Goal: Task Accomplishment & Management: Complete application form

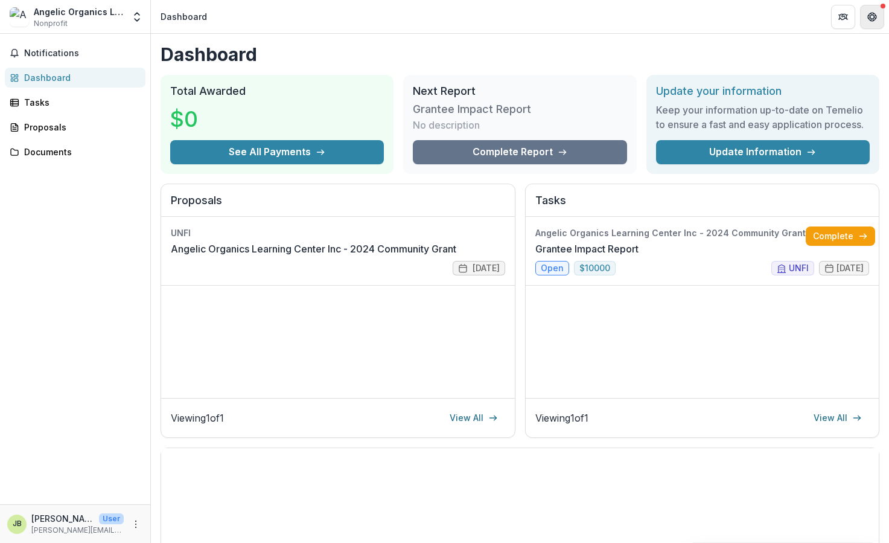
click at [870, 16] on icon "Get Help" at bounding box center [869, 16] width 2 height 3
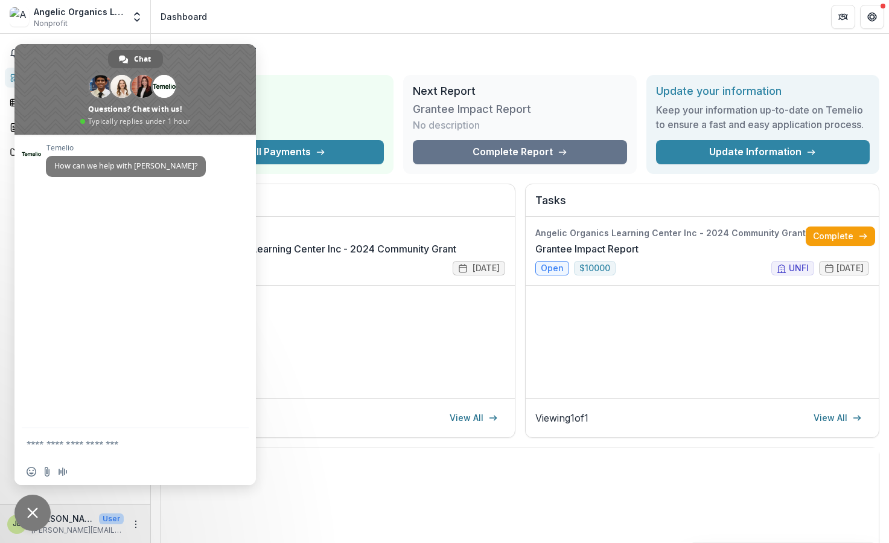
click at [31, 512] on span "Close chat" at bounding box center [32, 512] width 11 height 11
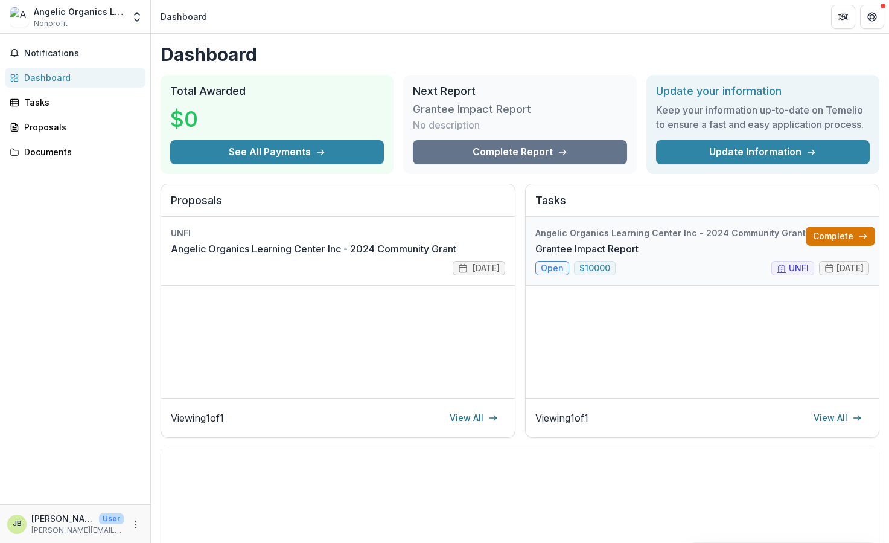
click at [813, 235] on link "Complete" at bounding box center [840, 235] width 69 height 19
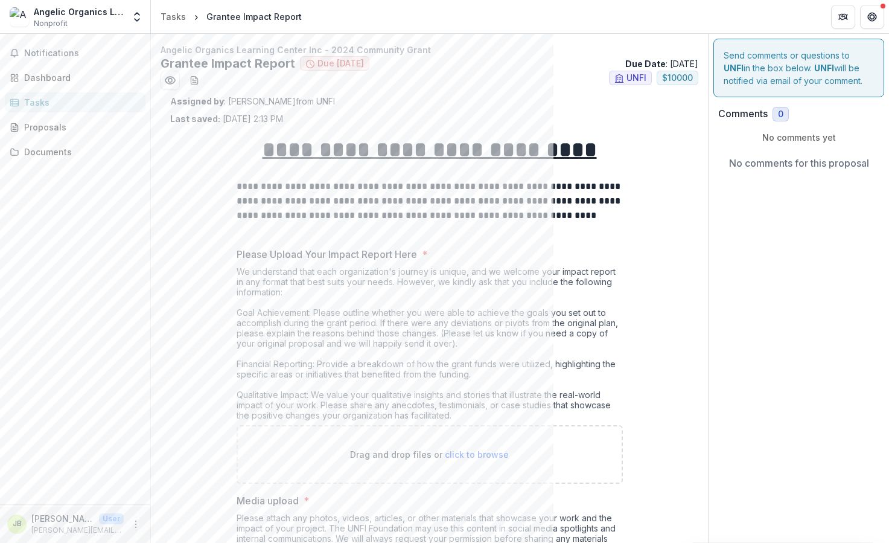
click at [464, 454] on span "click to browse" at bounding box center [477, 454] width 64 height 10
type input "**********"
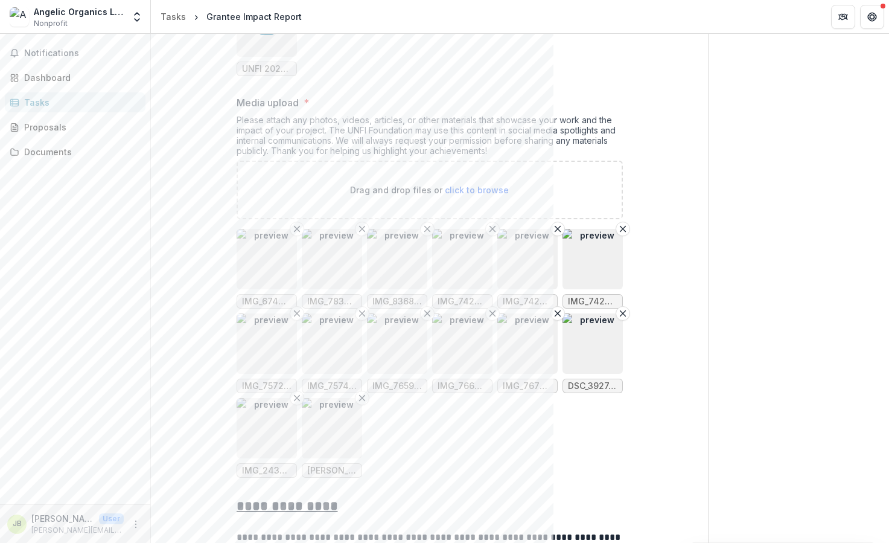
scroll to position [496, 0]
click at [464, 189] on span "click to browse" at bounding box center [477, 191] width 64 height 10
type input "**********"
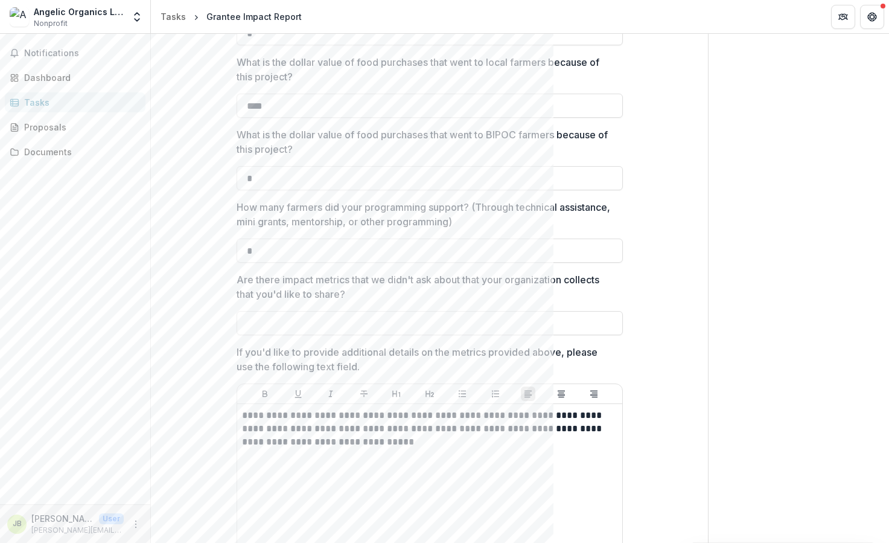
scroll to position [1648, 0]
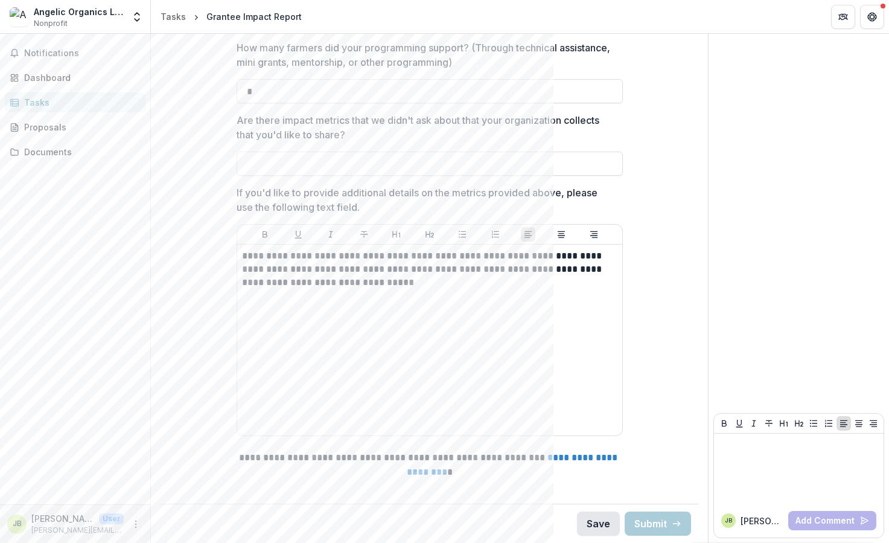
click at [594, 518] on button "Save" at bounding box center [598, 523] width 43 height 24
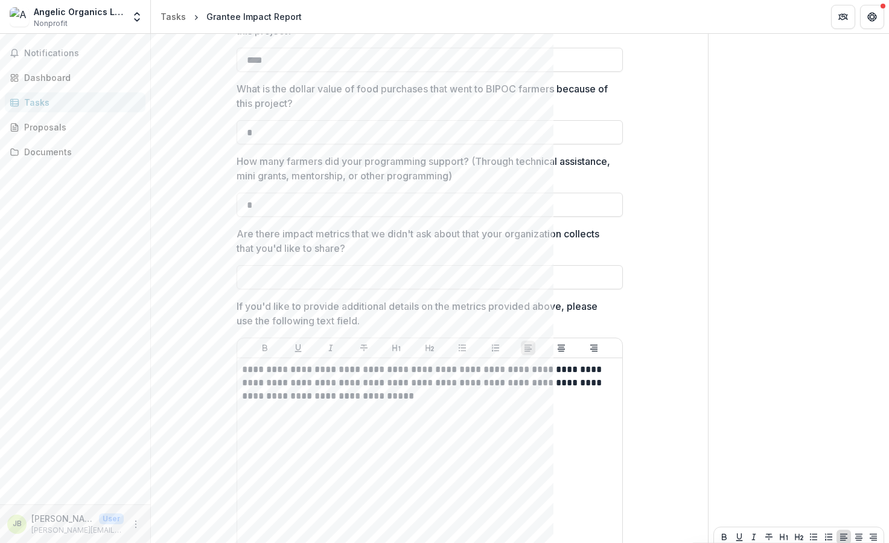
scroll to position [1543, 0]
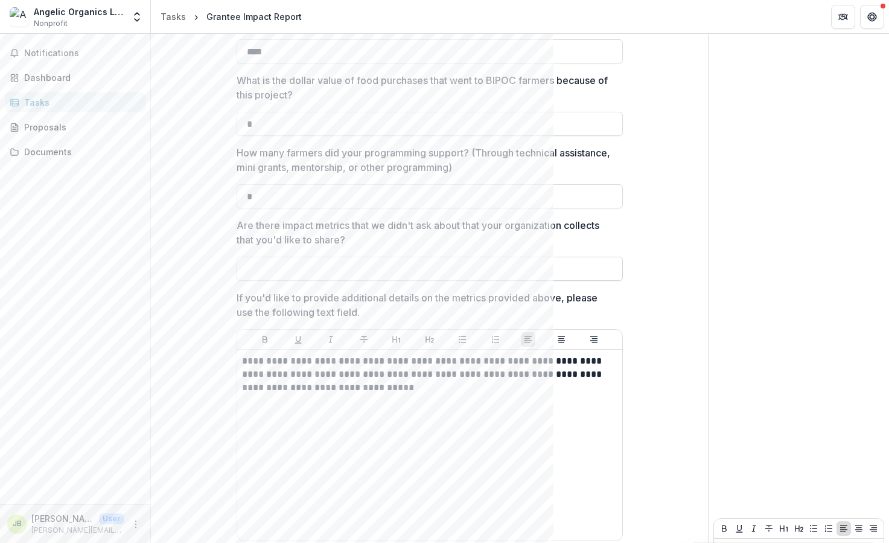
click at [343, 265] on input "Are there impact metrics that we didn't ask about that your organization collec…" at bounding box center [430, 269] width 386 height 24
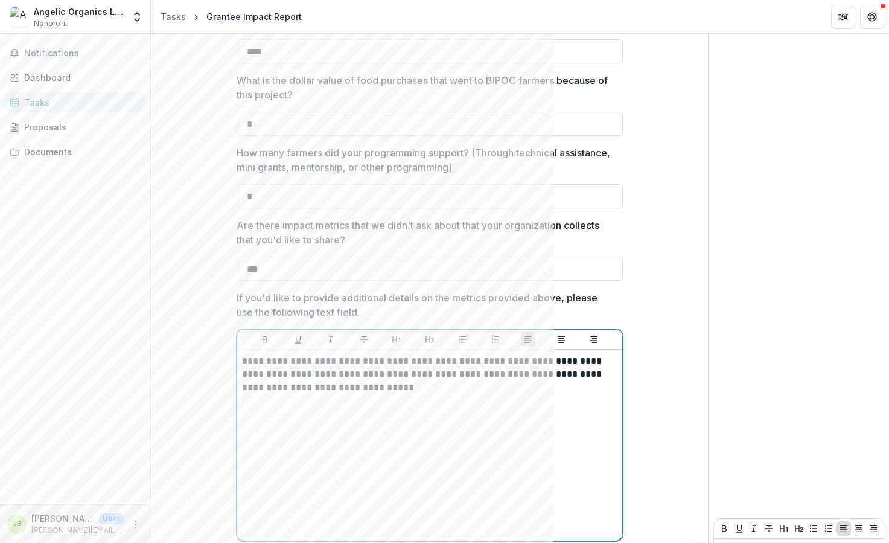
click at [351, 418] on div "**********" at bounding box center [429, 444] width 375 height 181
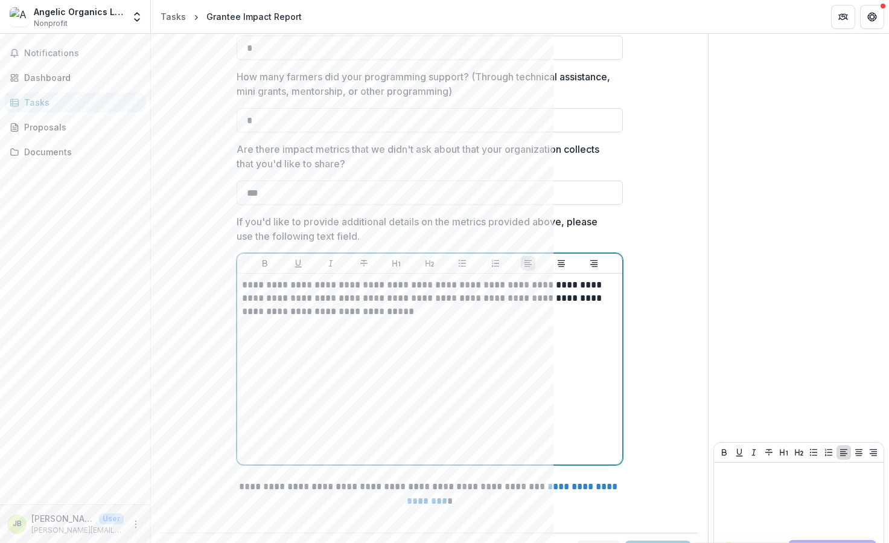
scroll to position [1648, 0]
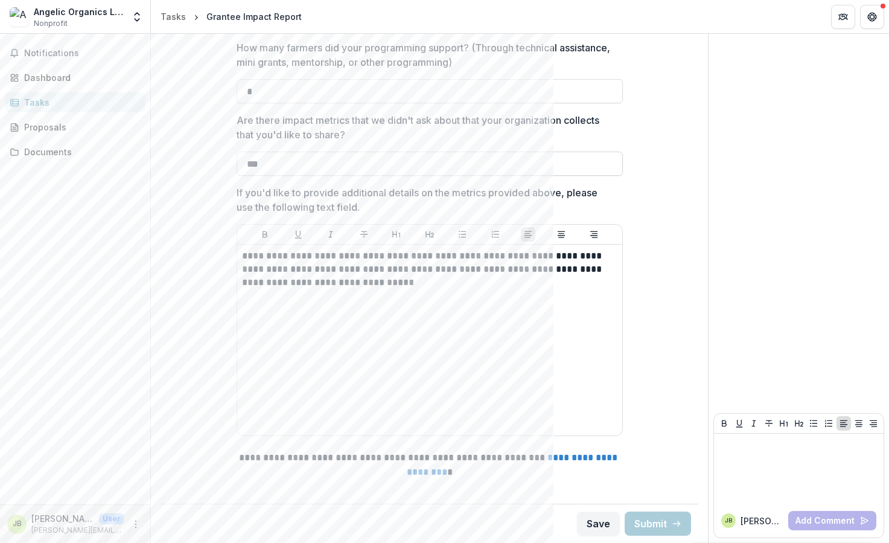
click at [262, 162] on input "***" at bounding box center [430, 164] width 386 height 24
type input "***"
click at [288, 329] on div "**********" at bounding box center [429, 339] width 375 height 181
click at [596, 532] on button "Save" at bounding box center [598, 523] width 43 height 24
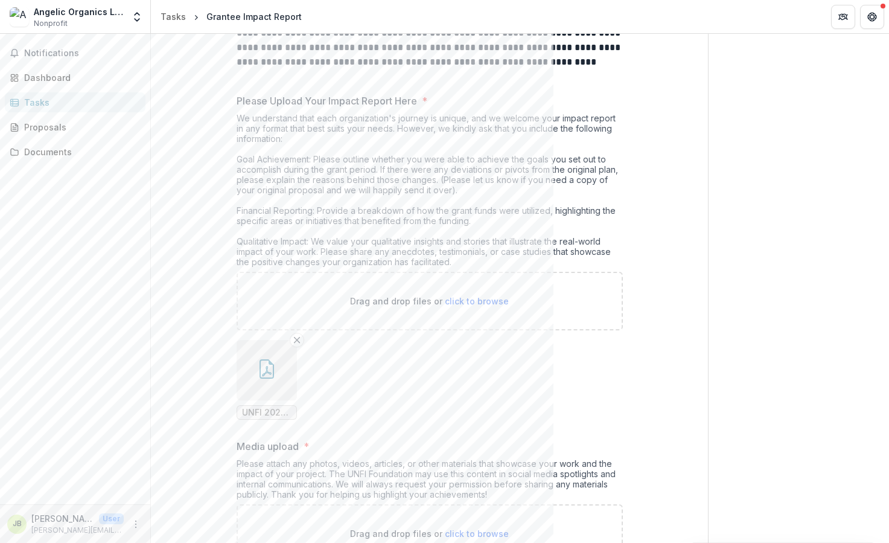
scroll to position [0, 0]
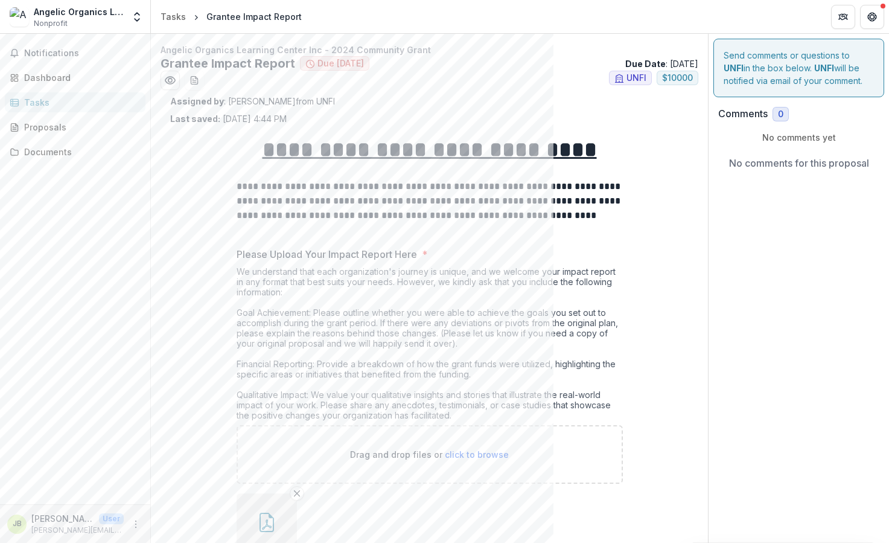
click at [53, 102] on div "Tasks" at bounding box center [80, 102] width 112 height 13
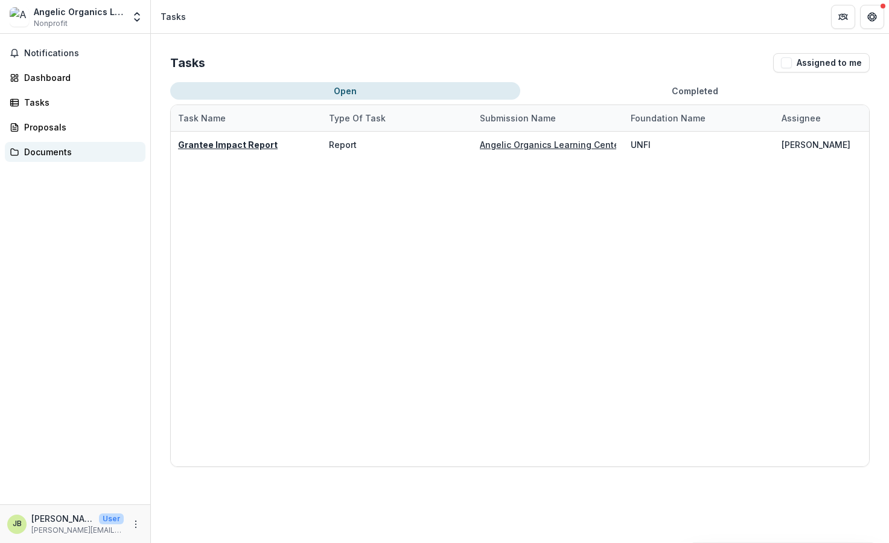
click at [43, 152] on div "Documents" at bounding box center [80, 151] width 112 height 13
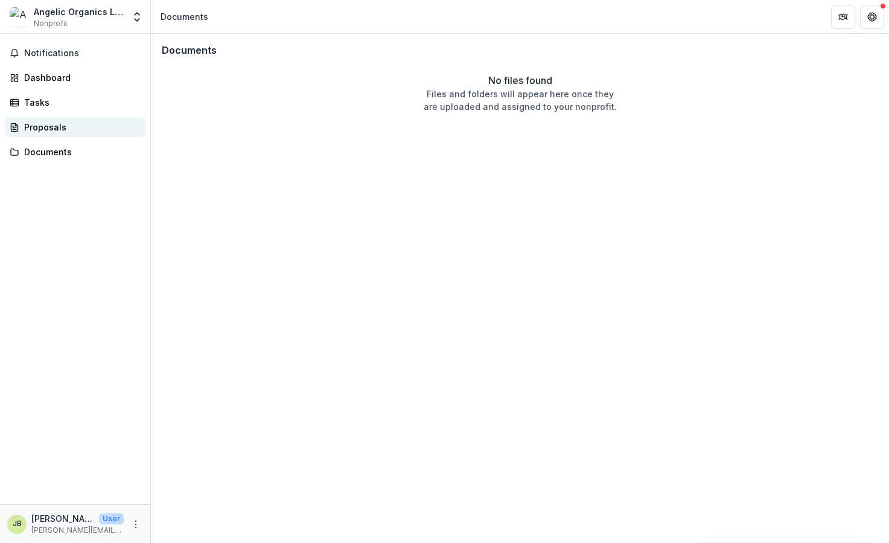
click at [30, 130] on div "Proposals" at bounding box center [80, 127] width 112 height 13
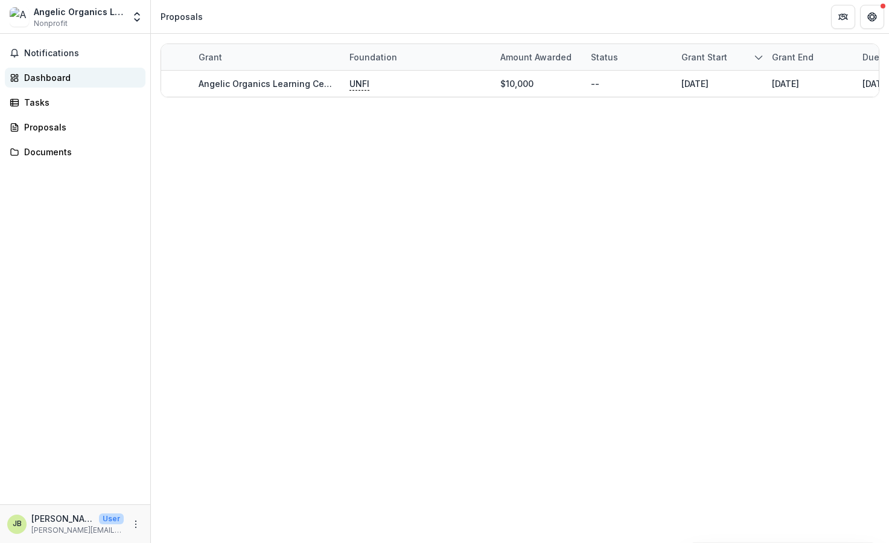
click at [48, 83] on div "Dashboard" at bounding box center [80, 77] width 112 height 13
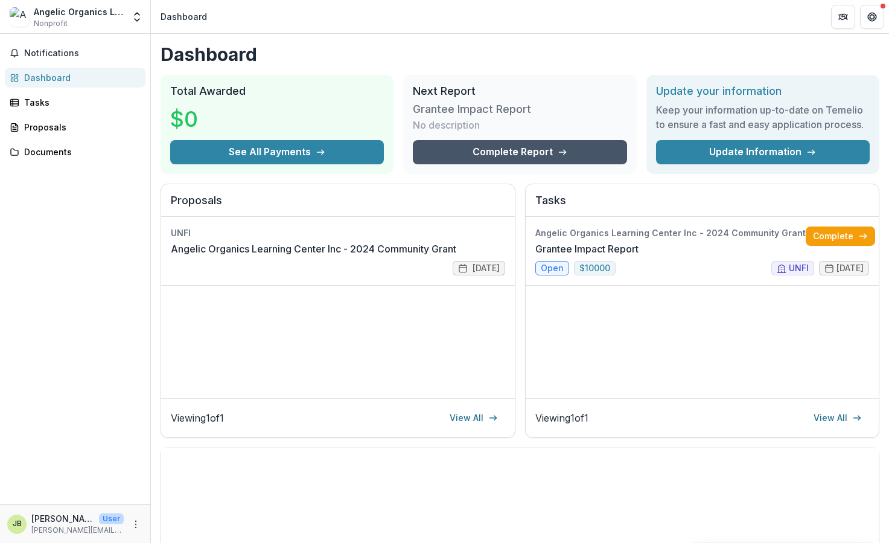
click at [517, 151] on link "Complete Report" at bounding box center [520, 152] width 214 height 24
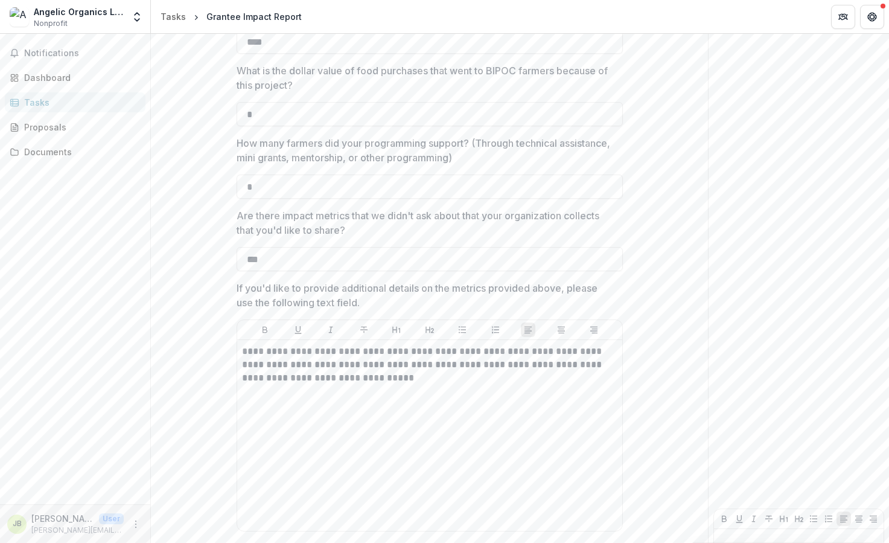
scroll to position [1648, 0]
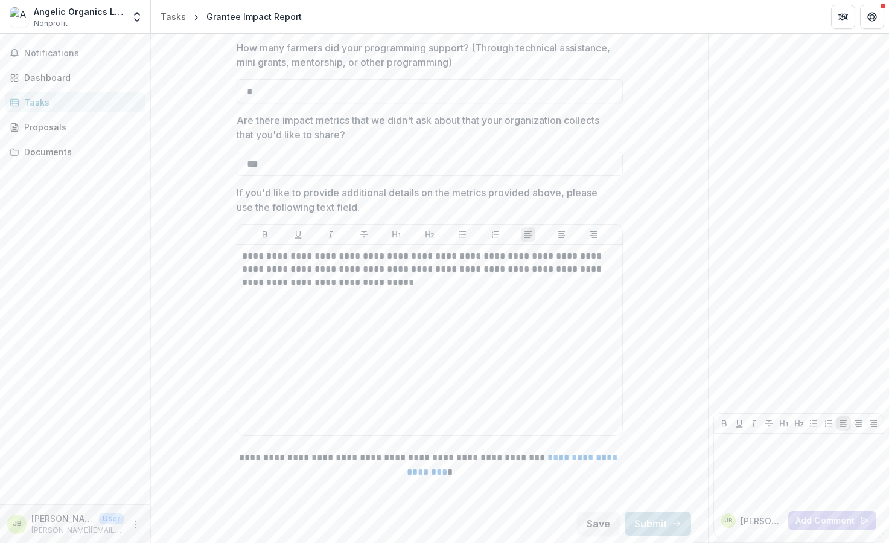
click at [573, 474] on p "**********" at bounding box center [430, 464] width 386 height 29
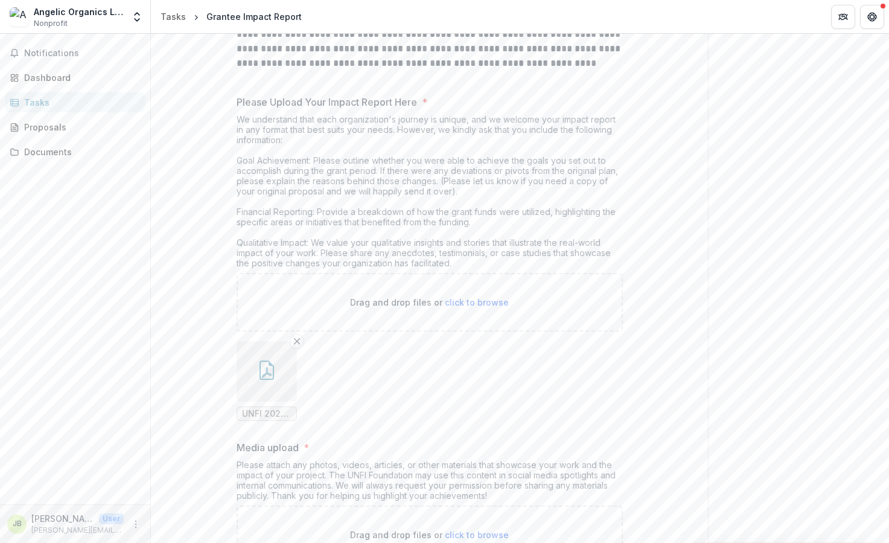
scroll to position [0, 0]
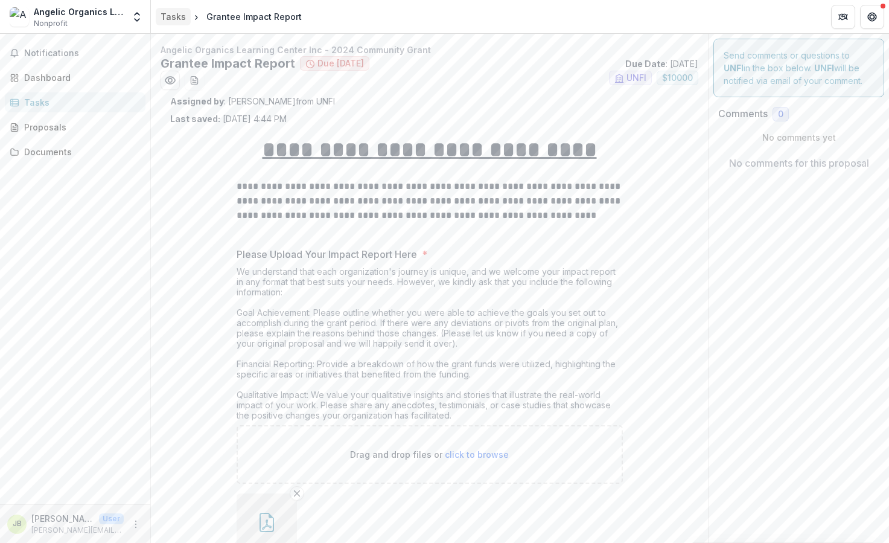
click at [174, 17] on div "Tasks" at bounding box center [173, 16] width 25 height 13
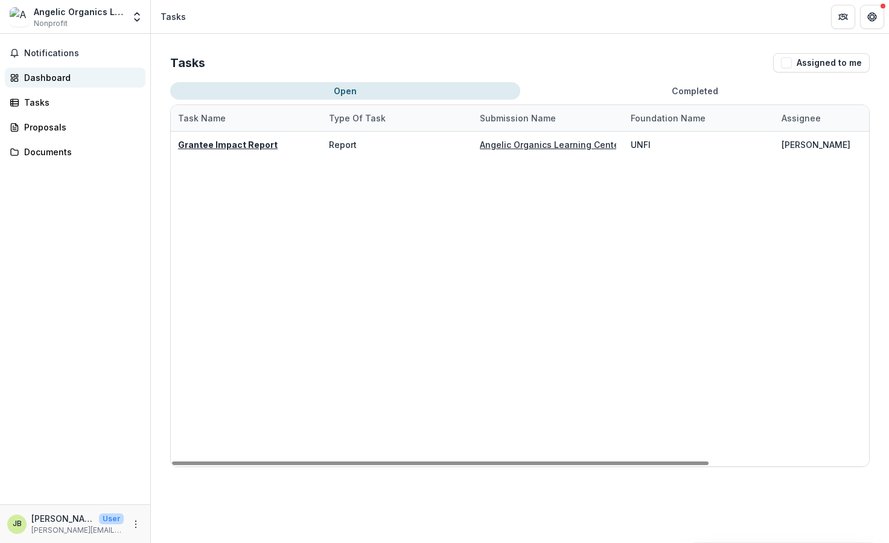
click at [53, 79] on div "Dashboard" at bounding box center [80, 77] width 112 height 13
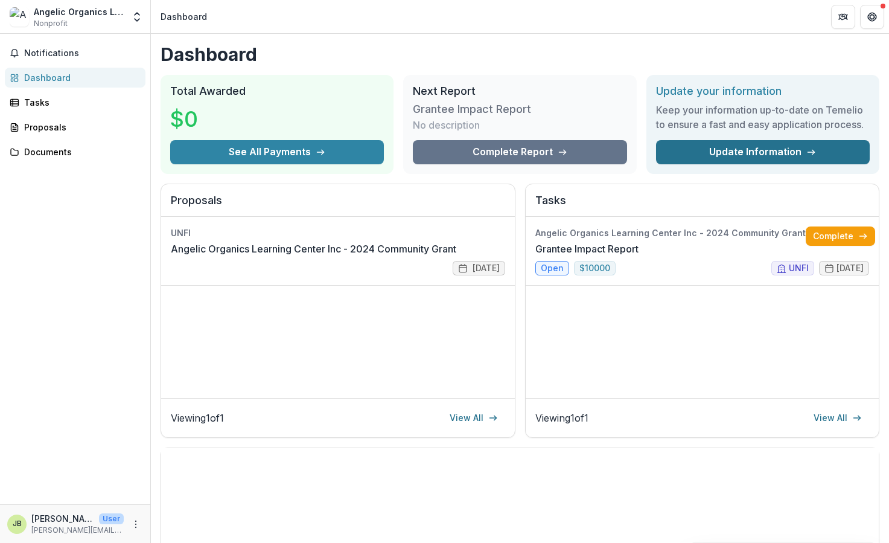
click at [706, 153] on link "Update Information" at bounding box center [763, 152] width 214 height 24
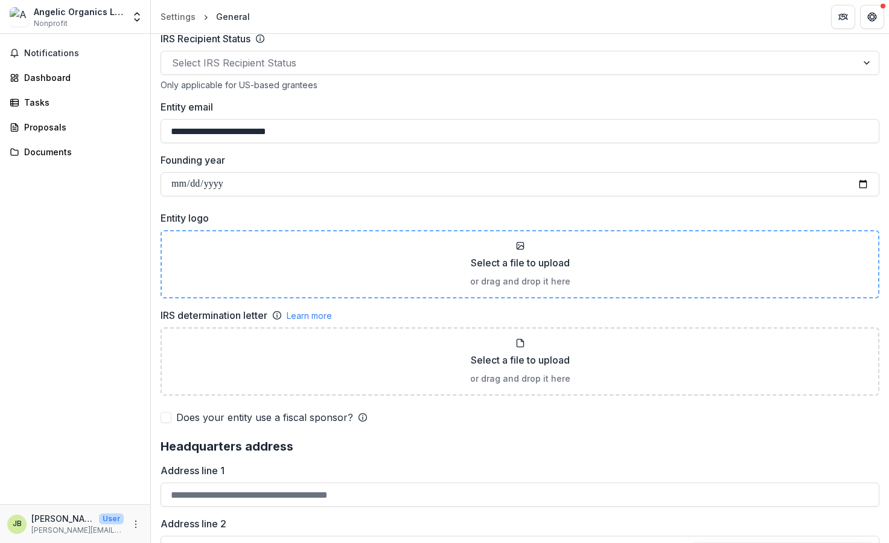
scroll to position [645, 0]
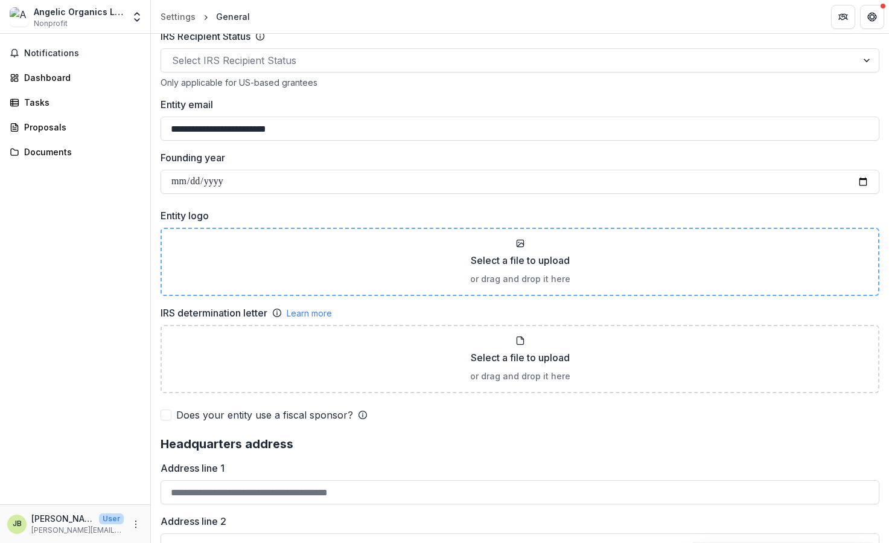
click at [522, 246] on icon at bounding box center [520, 243] width 10 height 10
type input "**********"
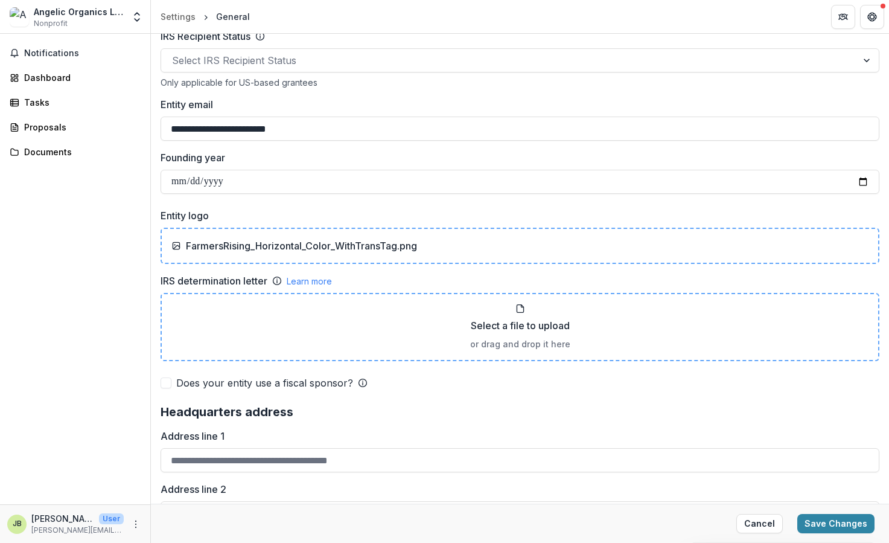
click at [502, 332] on p "Select a file to upload" at bounding box center [520, 325] width 99 height 14
type input "**********"
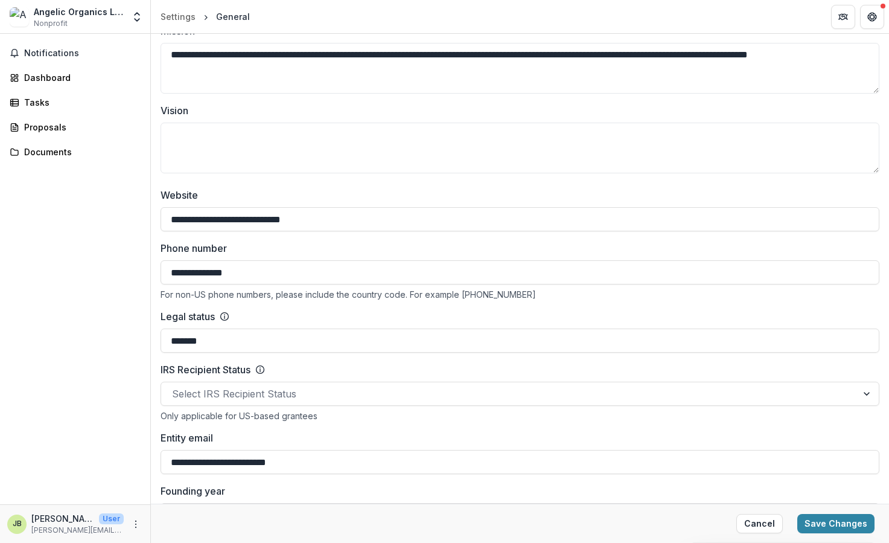
scroll to position [0, 0]
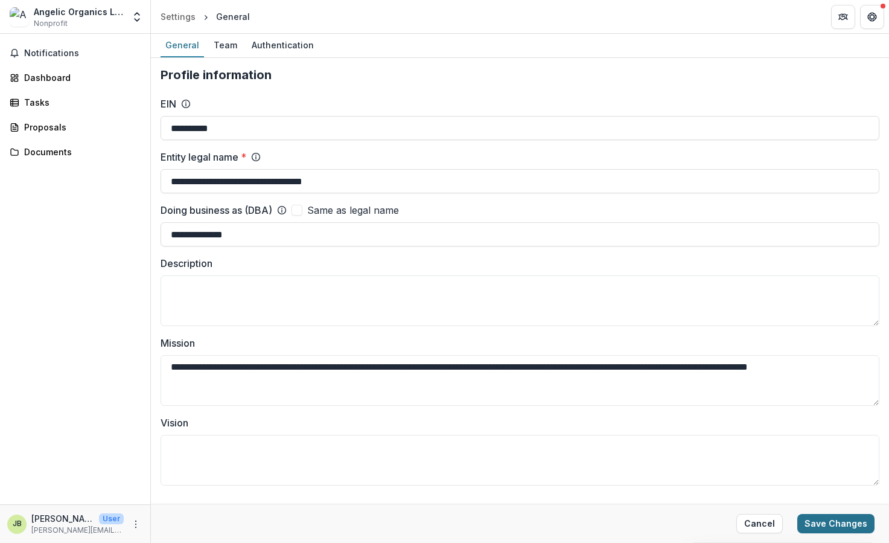
click at [838, 529] on button "Save Changes" at bounding box center [835, 523] width 77 height 19
click at [815, 520] on button "Save Changes" at bounding box center [835, 523] width 77 height 19
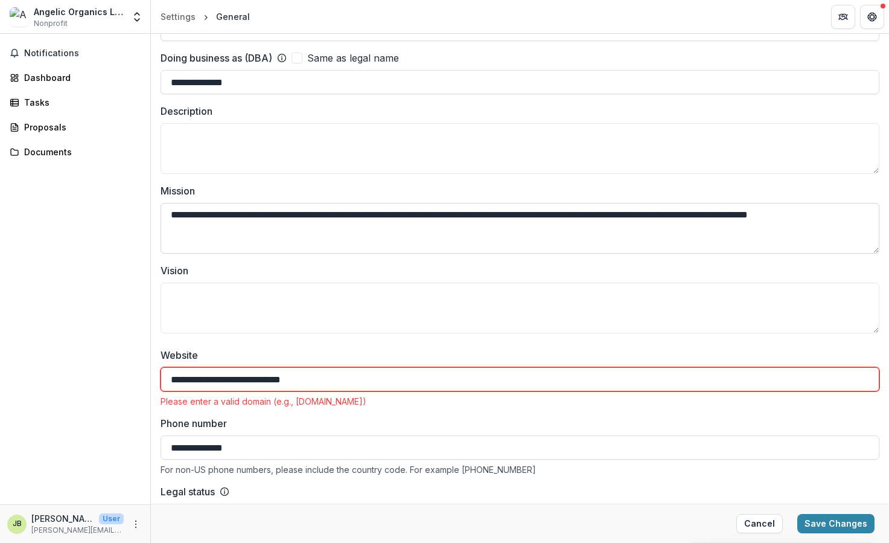
scroll to position [175, 0]
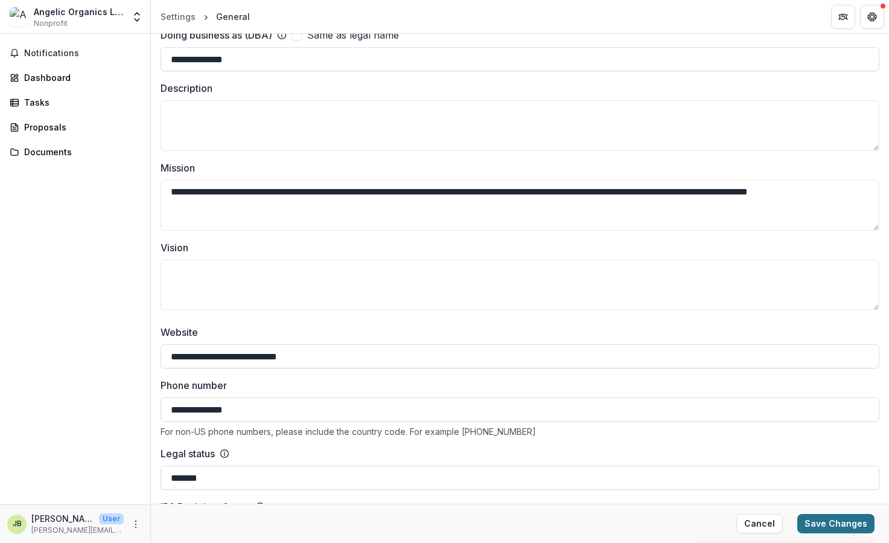
type input "**********"
click at [829, 527] on button "Save Changes" at bounding box center [835, 523] width 77 height 19
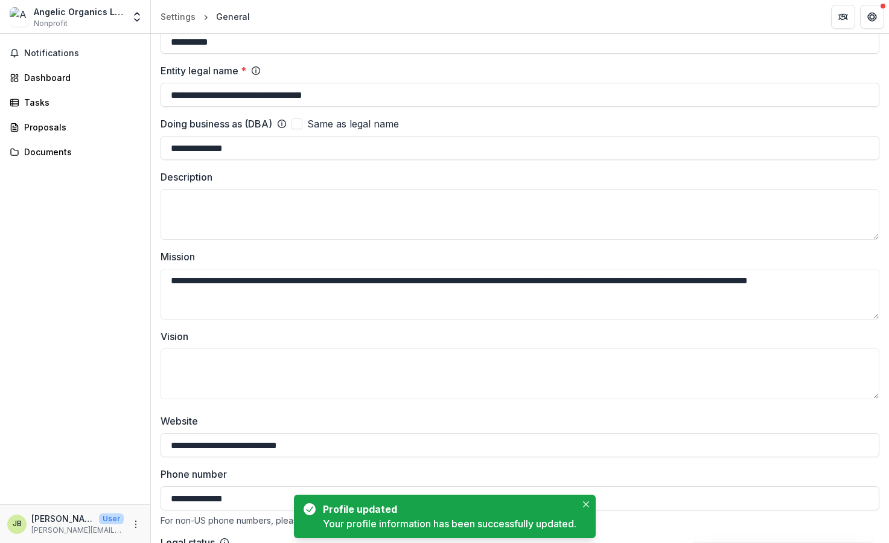
scroll to position [0, 0]
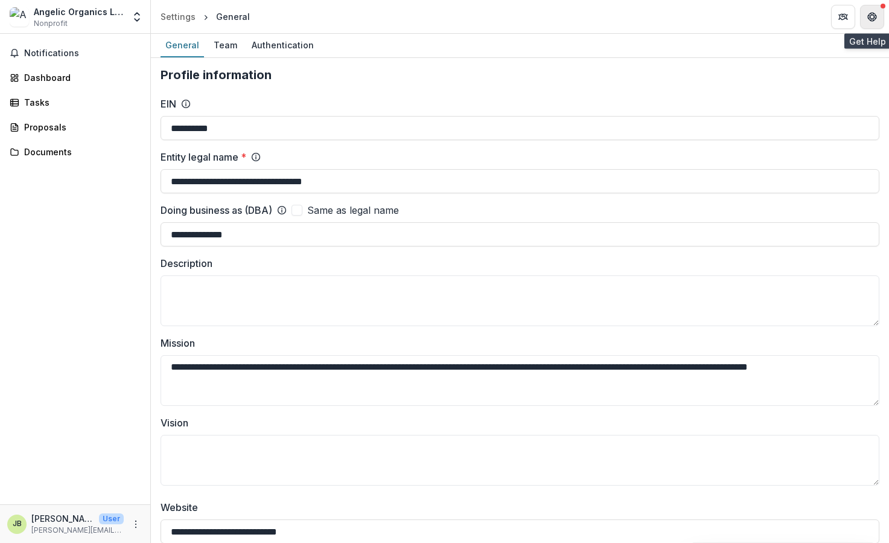
click at [874, 16] on icon "Get Help" at bounding box center [875, 16] width 2 height 3
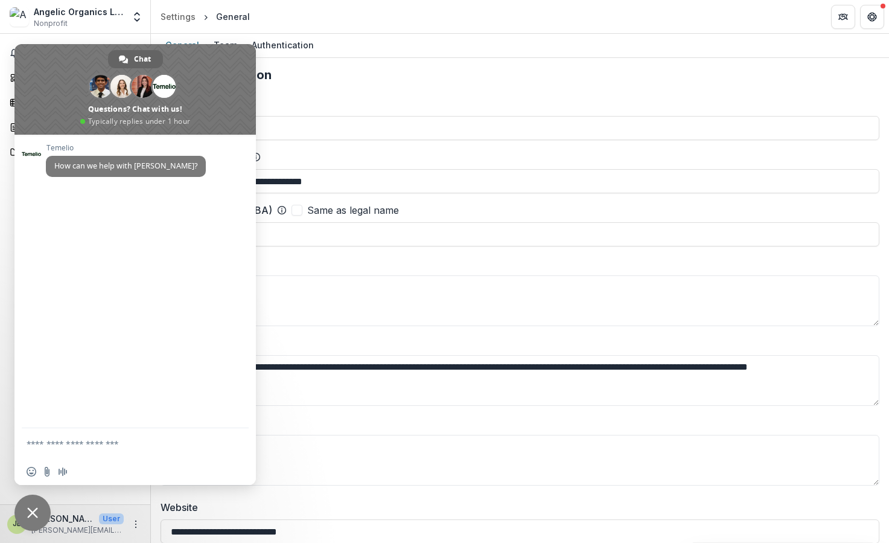
click at [29, 514] on span "Close chat" at bounding box center [32, 512] width 11 height 11
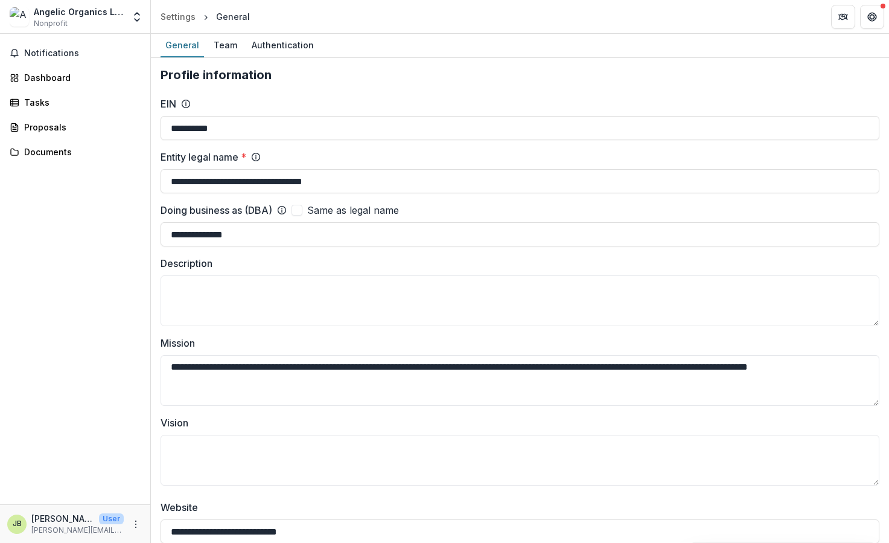
click at [388, 349] on label "Mission" at bounding box center [517, 343] width 712 height 14
click at [388, 355] on textarea "**********" at bounding box center [520, 380] width 719 height 51
click at [45, 75] on div "Dashboard" at bounding box center [80, 77] width 112 height 13
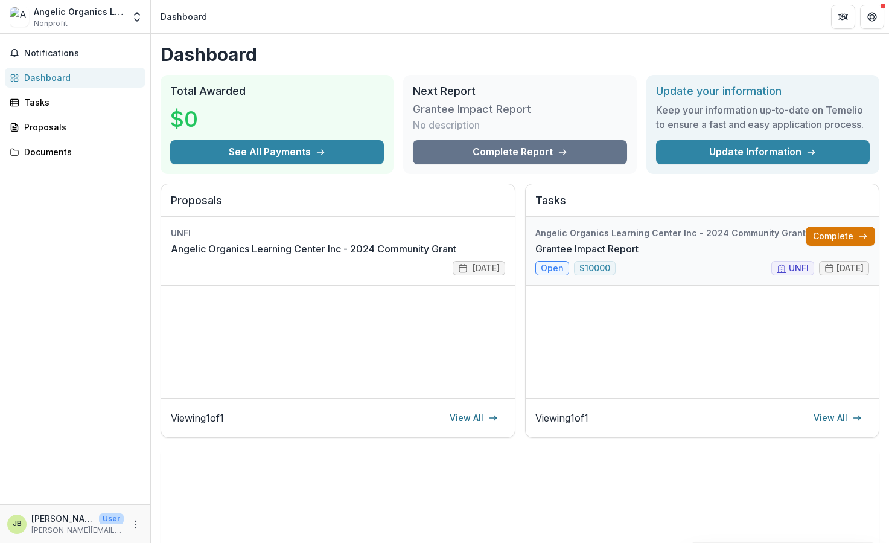
click at [824, 235] on link "Complete" at bounding box center [840, 235] width 69 height 19
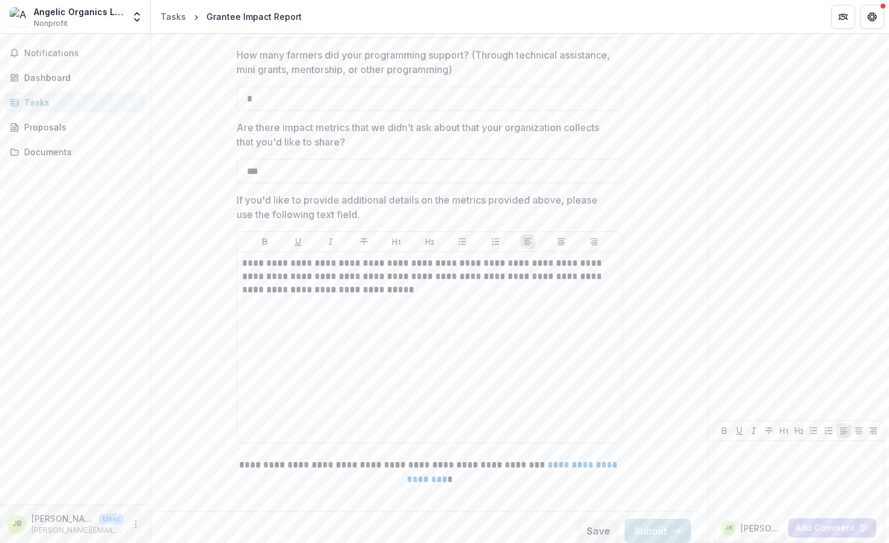
scroll to position [1648, 0]
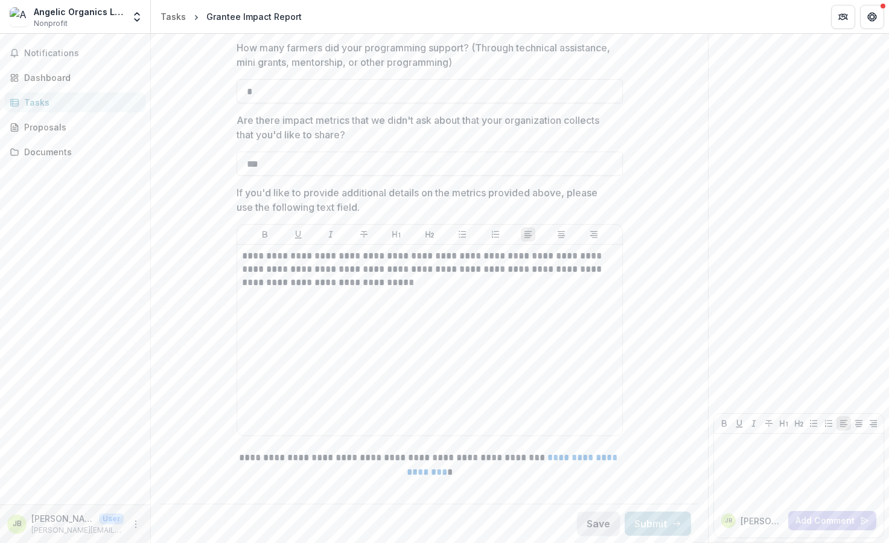
click at [594, 520] on button "Save" at bounding box center [598, 523] width 43 height 24
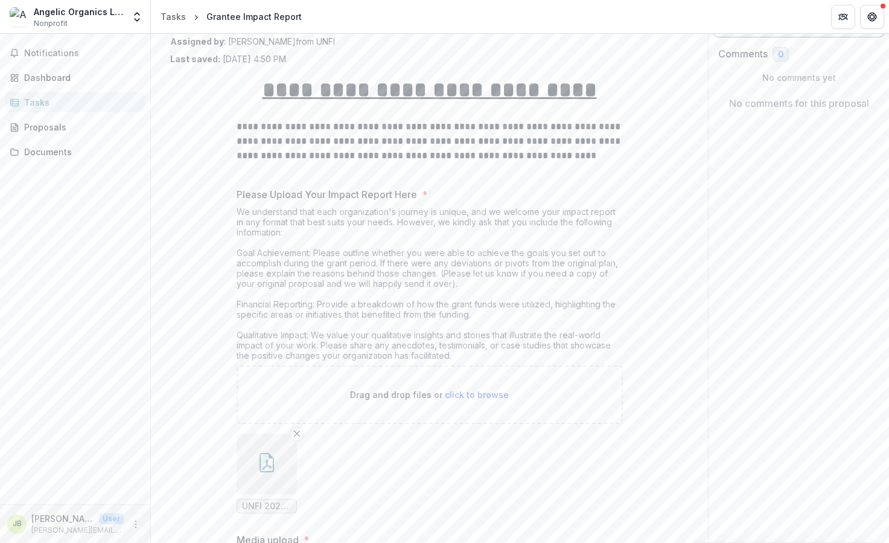
scroll to position [0, 0]
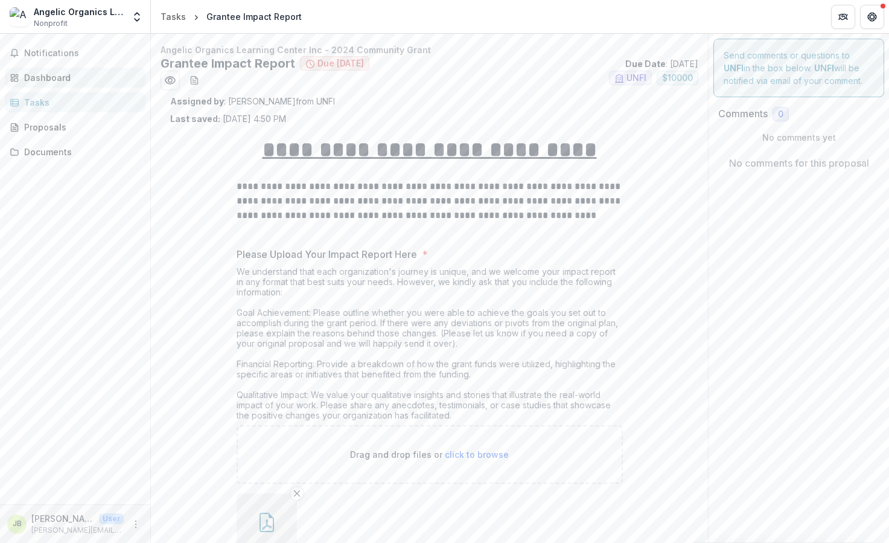
click at [33, 78] on div "Dashboard" at bounding box center [80, 77] width 112 height 13
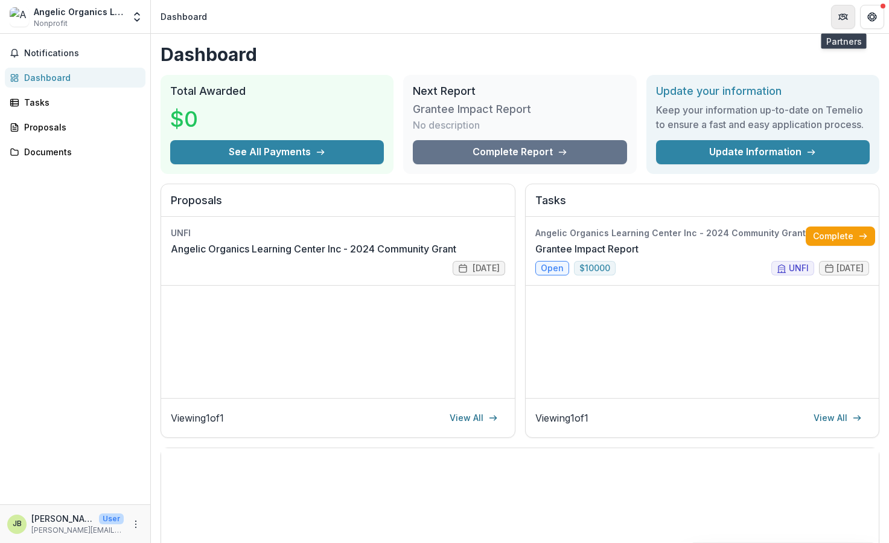
click at [838, 15] on icon "Partners" at bounding box center [843, 17] width 10 height 10
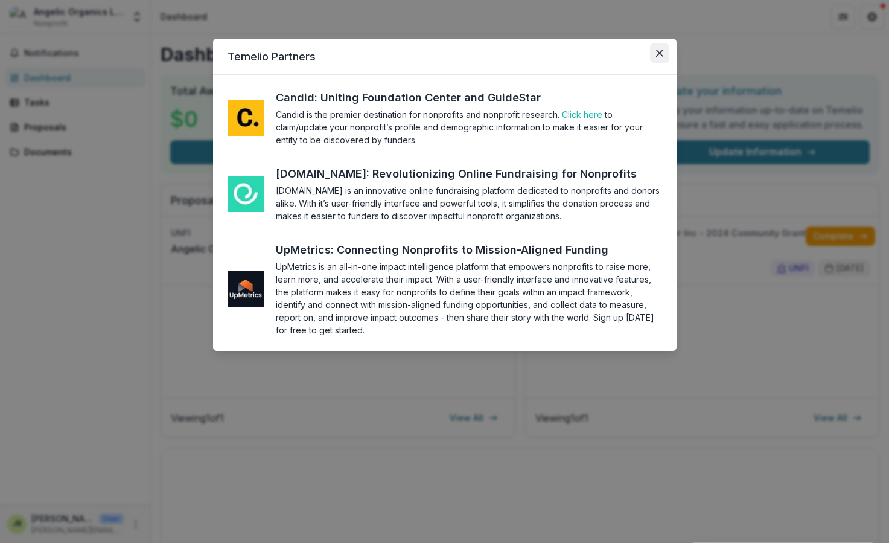
click at [659, 53] on icon "Close" at bounding box center [658, 52] width 7 height 7
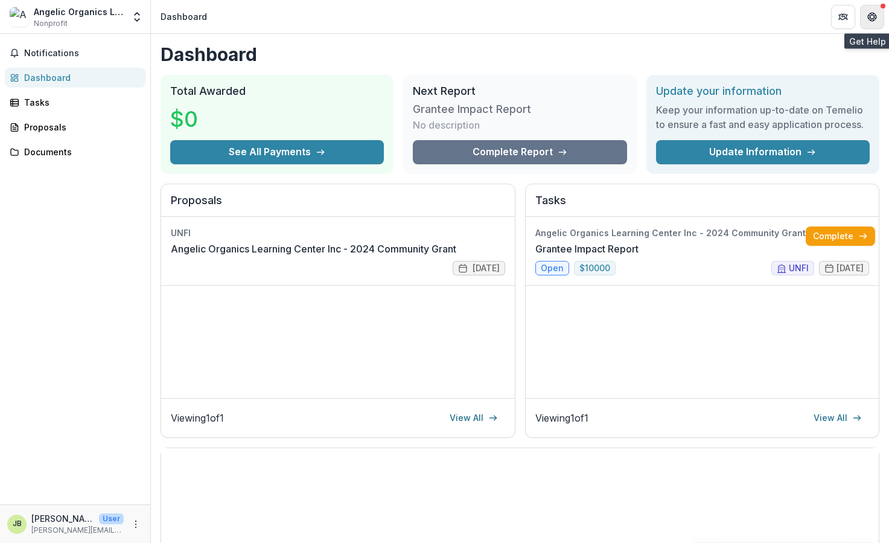
click at [873, 20] on icon "Get Help" at bounding box center [872, 20] width 3 height 2
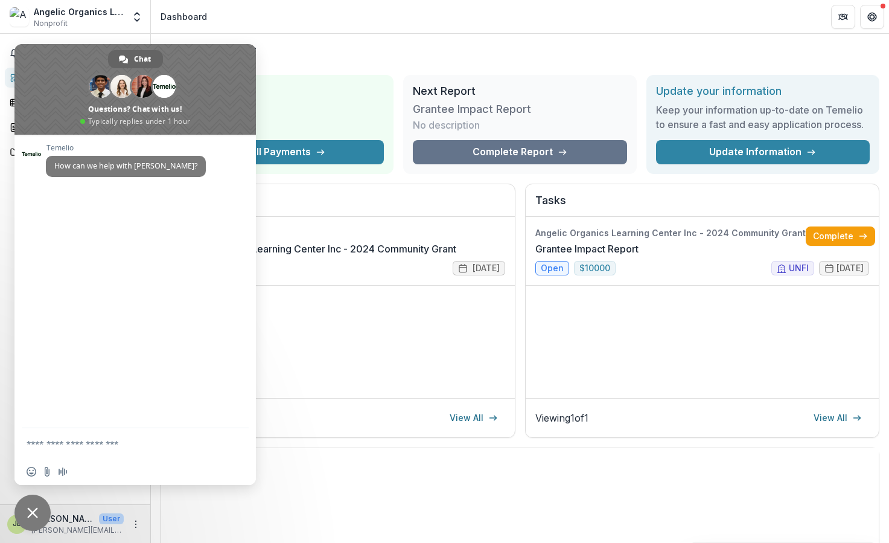
click at [27, 515] on span "Close chat" at bounding box center [32, 512] width 36 height 36
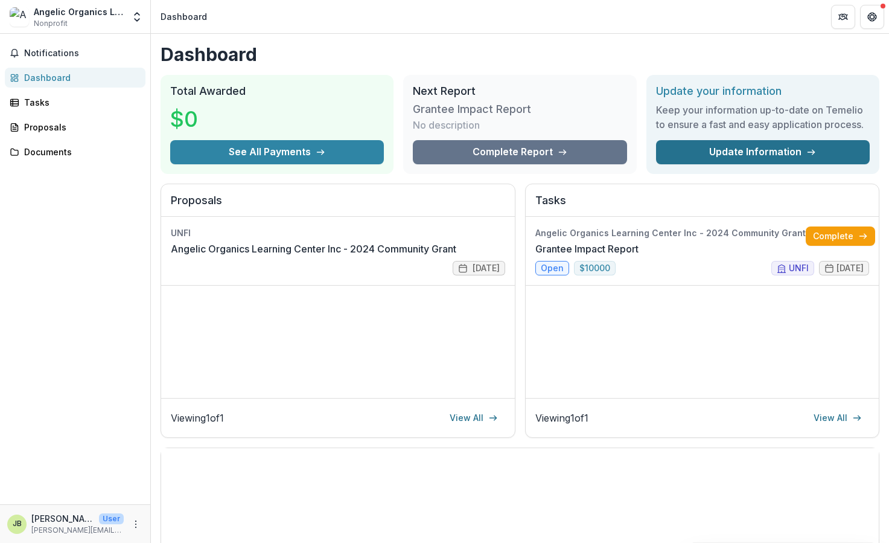
click at [732, 150] on link "Update Information" at bounding box center [763, 152] width 214 height 24
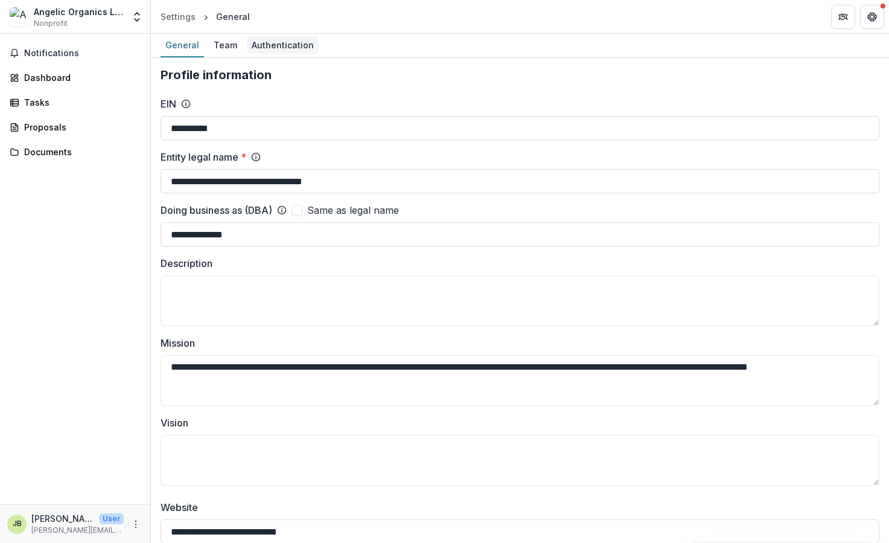
click at [270, 49] on div "Authentication" at bounding box center [283, 45] width 72 height 18
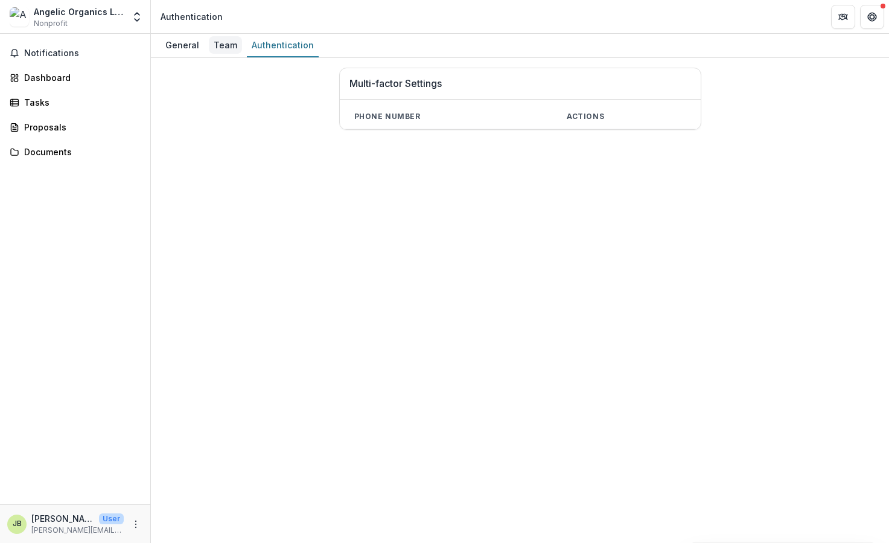
click at [223, 46] on div "Team" at bounding box center [225, 45] width 33 height 18
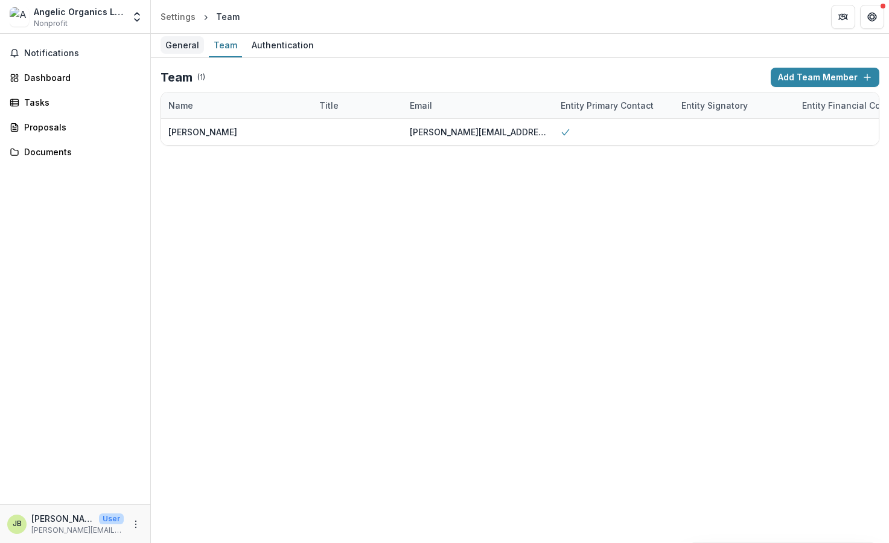
click at [190, 46] on div "General" at bounding box center [182, 45] width 43 height 18
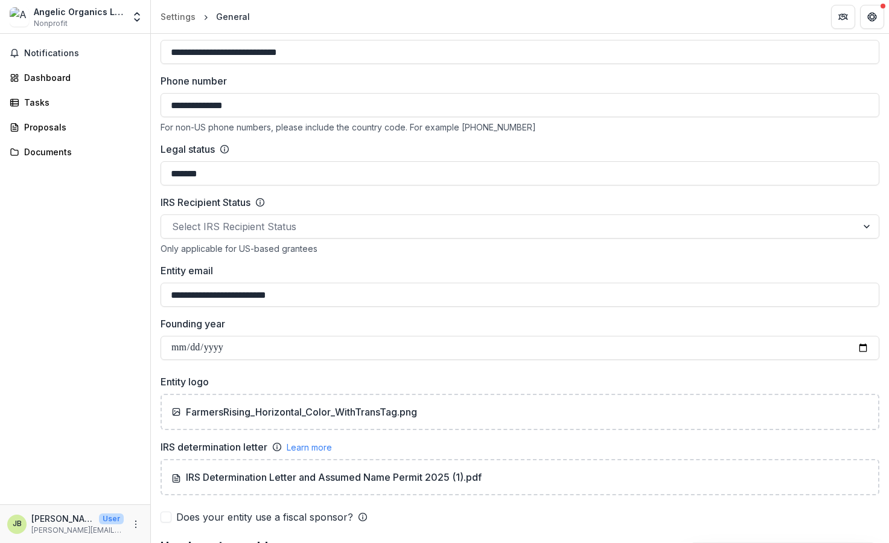
scroll to position [474, 0]
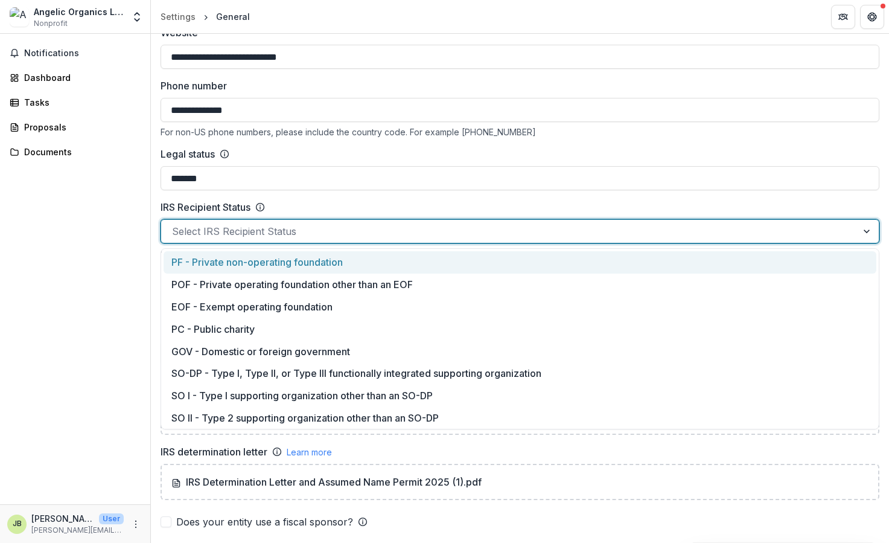
click at [354, 234] on div at bounding box center [509, 231] width 674 height 17
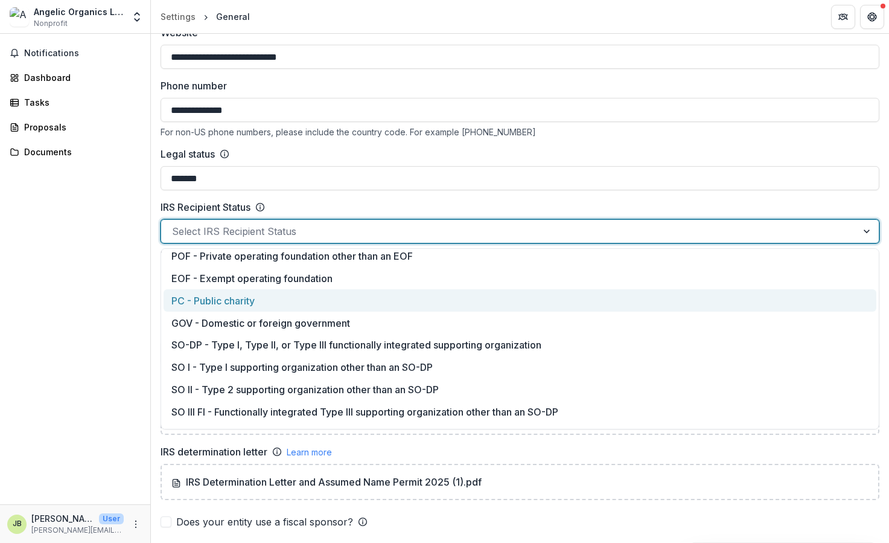
scroll to position [0, 0]
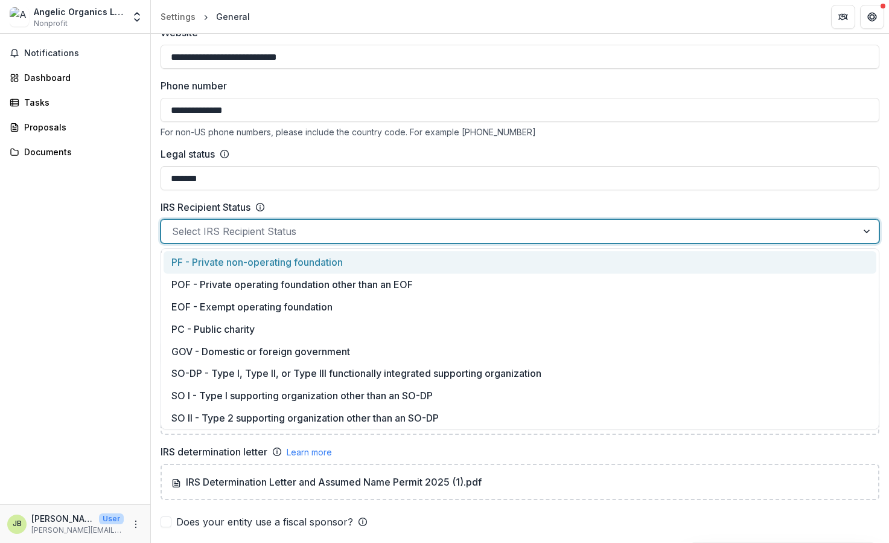
click at [393, 202] on div "IRS Recipient Status" at bounding box center [520, 207] width 719 height 14
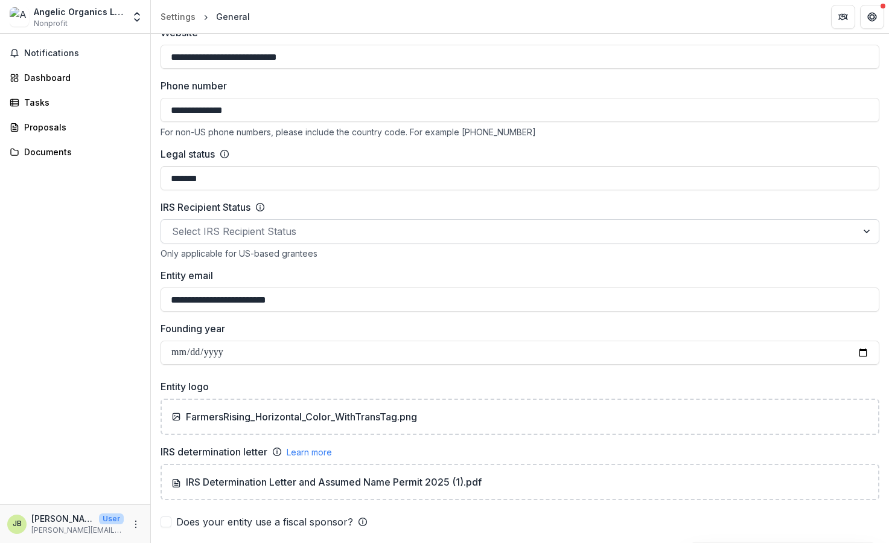
click at [306, 232] on div at bounding box center [509, 231] width 674 height 17
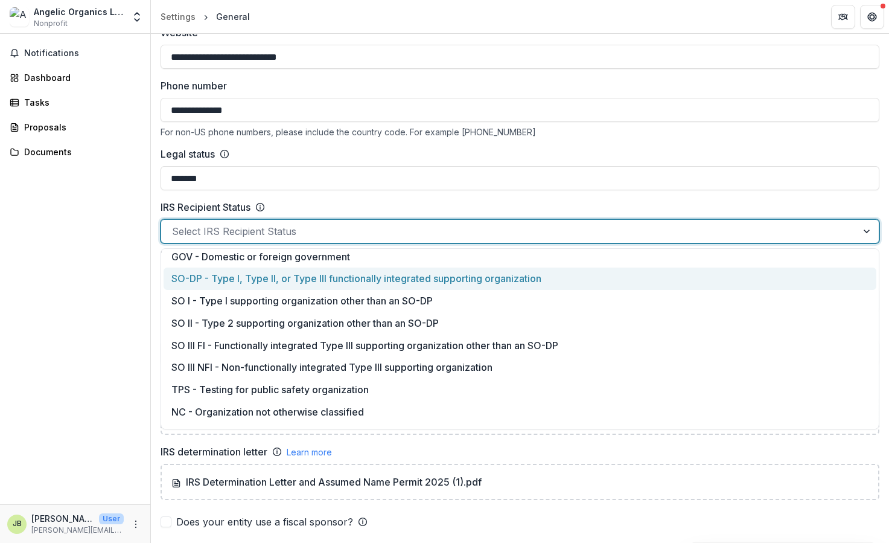
scroll to position [113, 0]
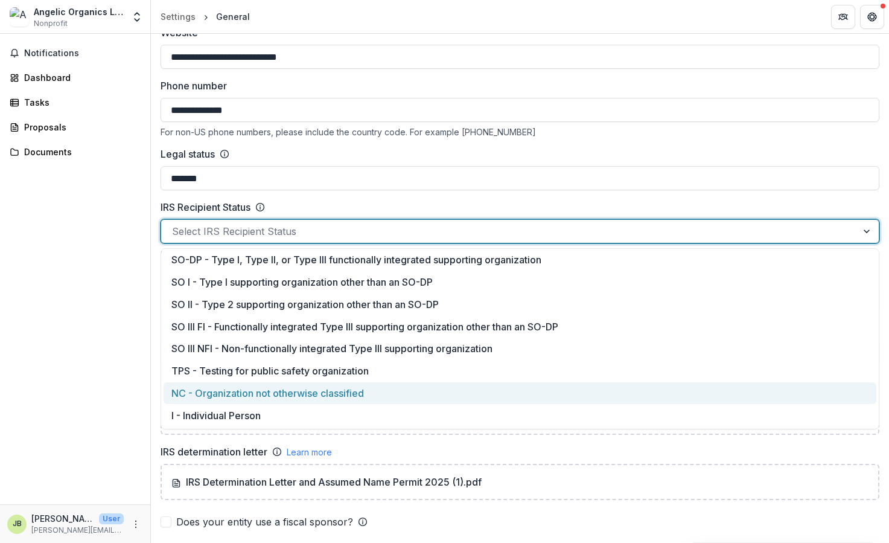
click at [326, 393] on div "NC - Organization not otherwise classified" at bounding box center [520, 393] width 713 height 22
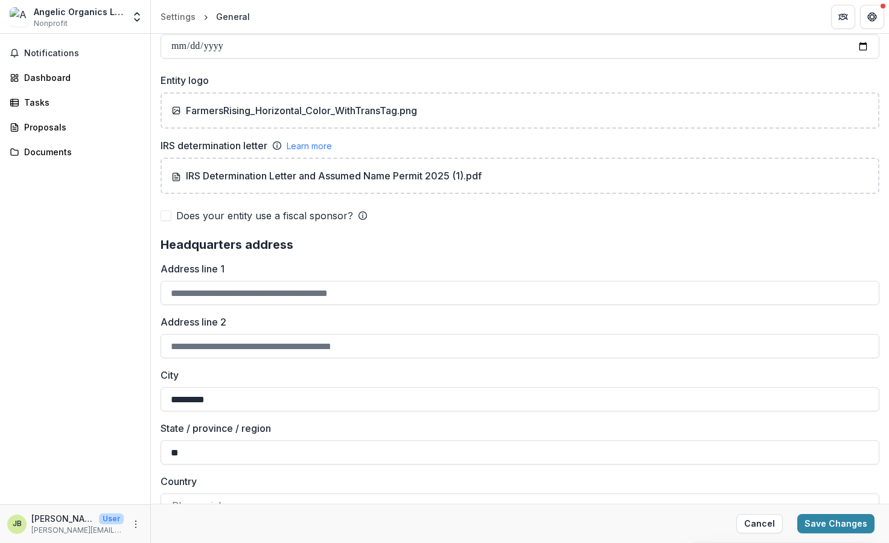
scroll to position [781, 0]
click at [272, 294] on input "Address line 1" at bounding box center [520, 292] width 719 height 24
type input "**********"
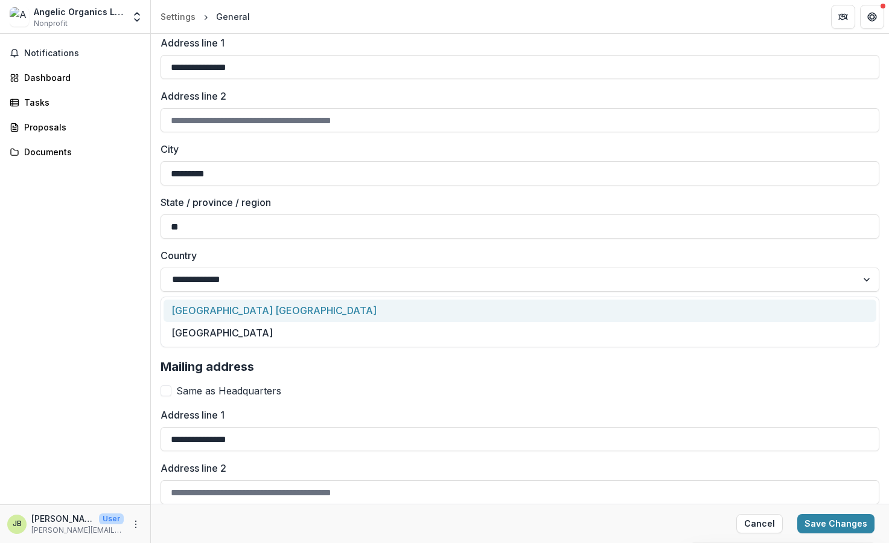
scroll to position [1009, 0]
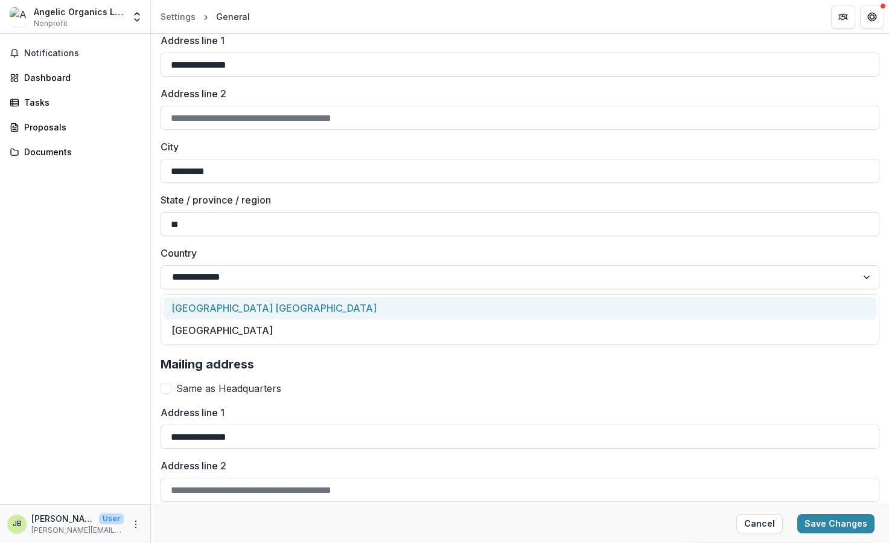
click at [165, 389] on span at bounding box center [166, 388] width 11 height 11
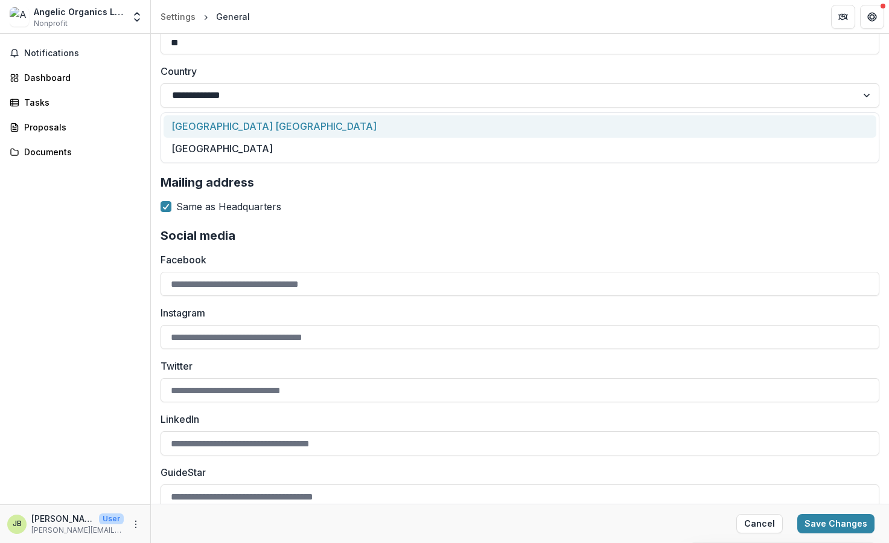
scroll to position [1205, 0]
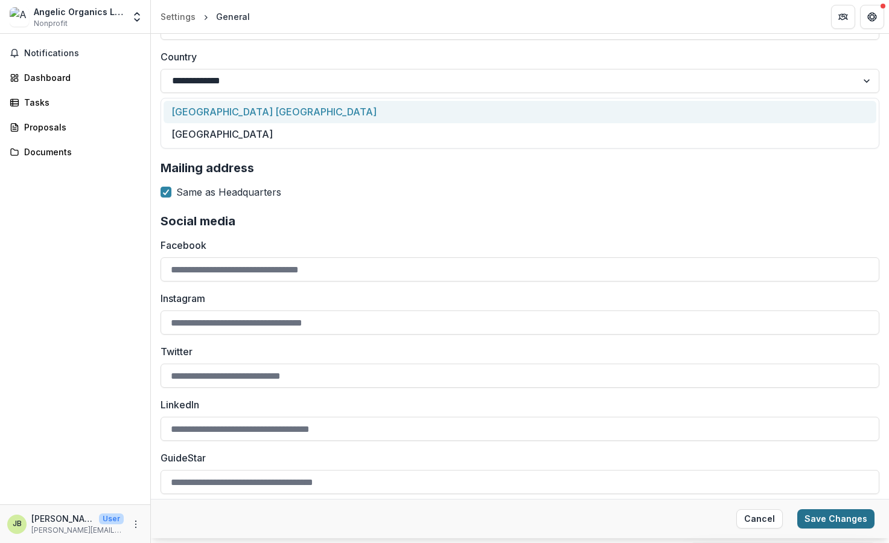
click at [806, 518] on button "Save Changes" at bounding box center [835, 518] width 77 height 19
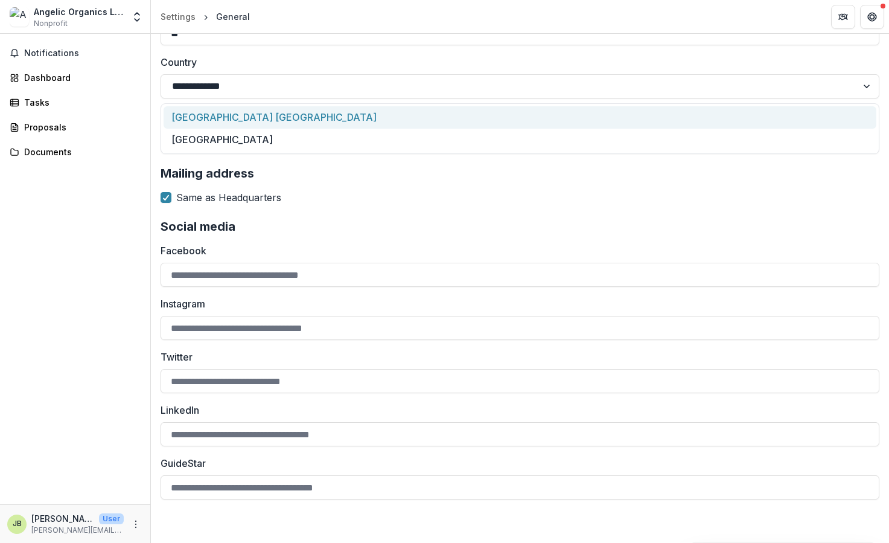
scroll to position [1199, 0]
click at [69, 100] on div "Tasks" at bounding box center [80, 102] width 112 height 13
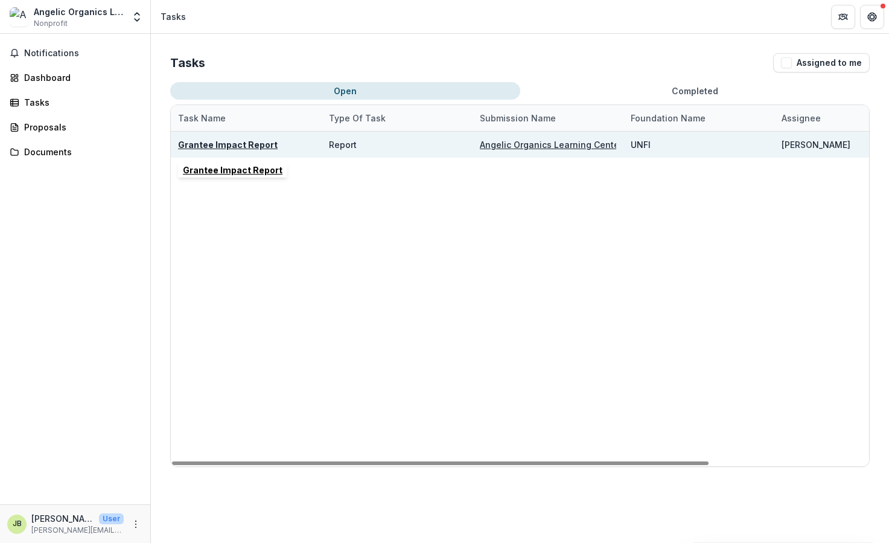
click at [246, 147] on u "Grantee Impact Report" at bounding box center [228, 144] width 100 height 10
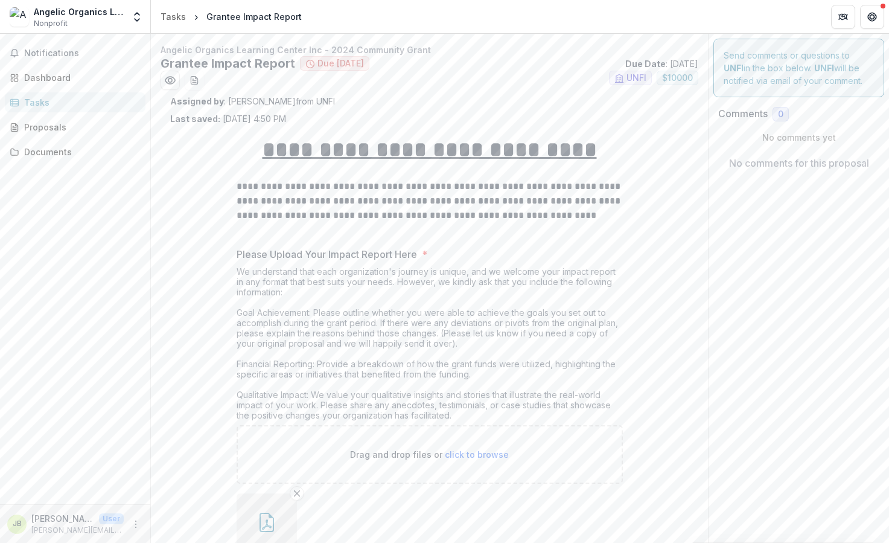
click at [336, 63] on span "Due [DATE]" at bounding box center [340, 64] width 46 height 10
click at [767, 78] on div "Send comments or questions to UNFI in the box below. UNFI will be notified via …" at bounding box center [798, 68] width 171 height 59
click at [773, 115] on span "0" at bounding box center [781, 114] width 16 height 14
click at [765, 86] on div "Send comments or questions to UNFI in the box below. UNFI will be notified via …" at bounding box center [798, 68] width 171 height 59
click at [792, 78] on div "Send comments or questions to UNFI in the box below. UNFI will be notified via …" at bounding box center [798, 68] width 171 height 59
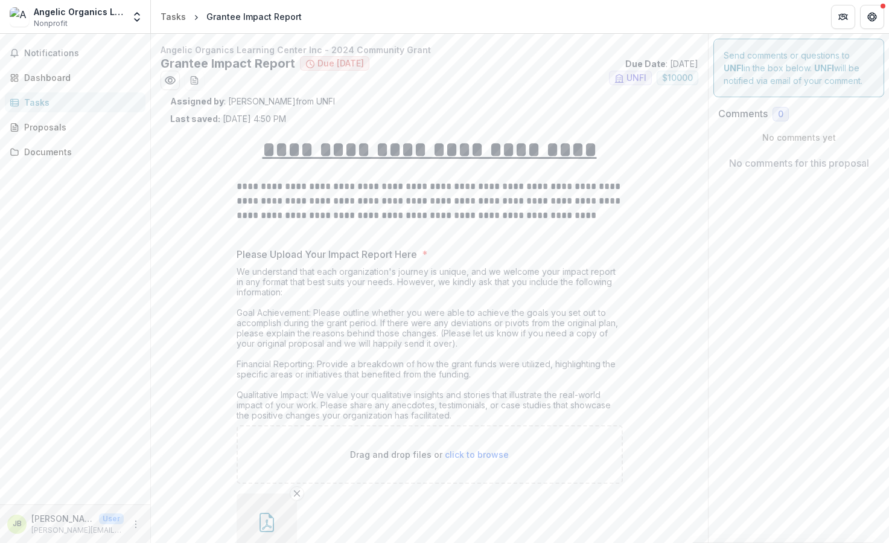
click at [767, 67] on div "Send comments or questions to UNFI in the box below. UNFI will be notified via …" at bounding box center [798, 68] width 171 height 59
click at [784, 139] on p "No comments yet" at bounding box center [798, 137] width 161 height 13
click at [764, 113] on h2 "Comments" at bounding box center [742, 113] width 49 height 11
click at [55, 525] on p "[PERSON_NAME][EMAIL_ADDRESS][DOMAIN_NAME]" at bounding box center [77, 530] width 92 height 11
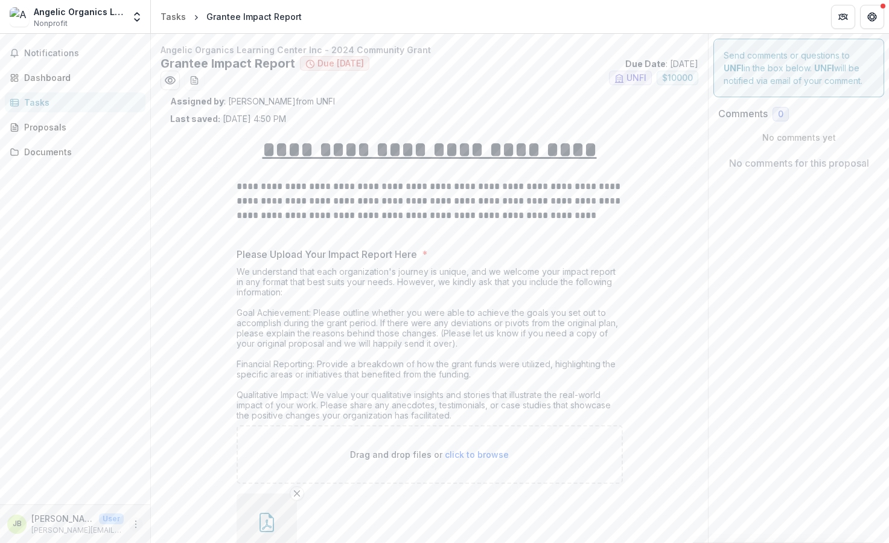
click at [136, 526] on icon "More" at bounding box center [136, 524] width 10 height 10
click at [194, 501] on link "Settings" at bounding box center [215, 498] width 129 height 20
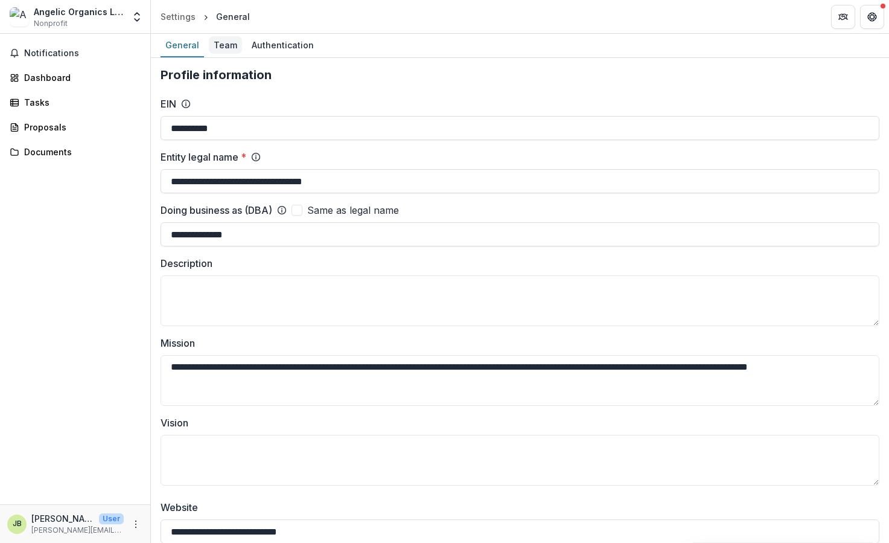
click at [229, 50] on div "Team" at bounding box center [225, 45] width 33 height 18
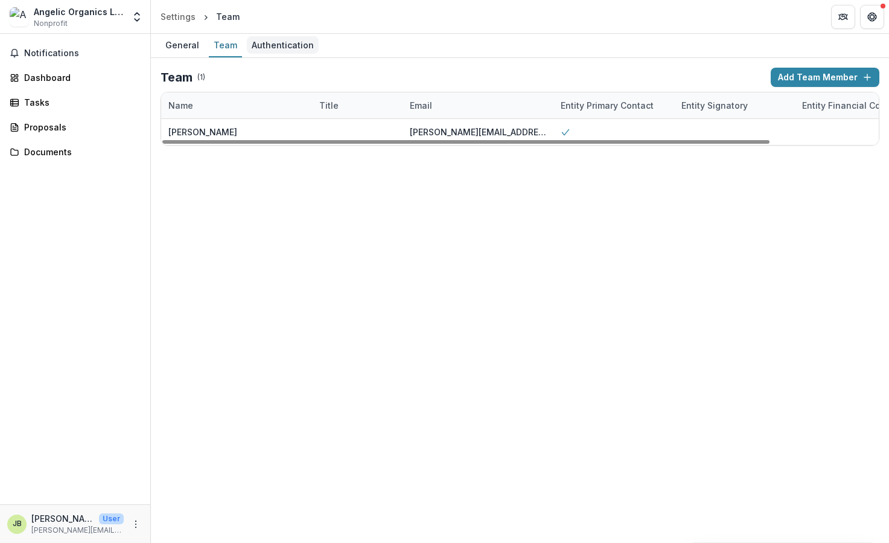
click at [281, 49] on div "Authentication" at bounding box center [283, 45] width 72 height 18
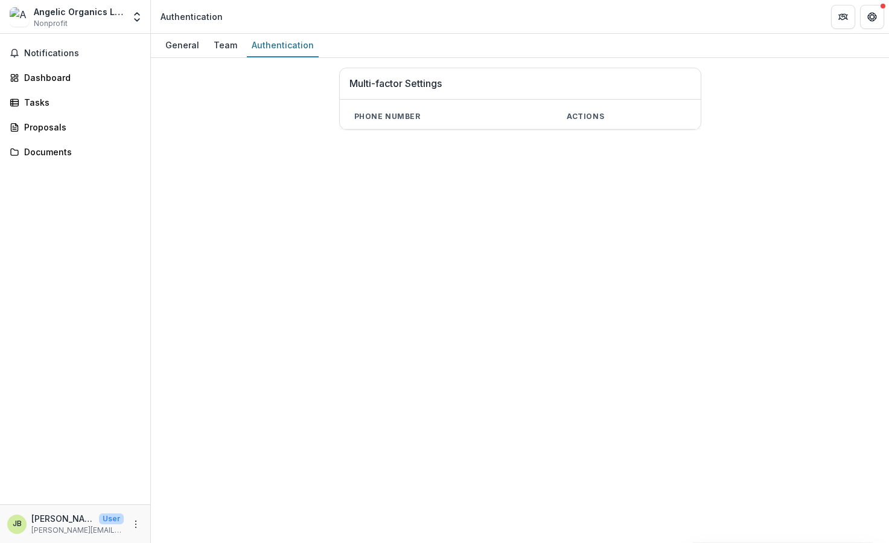
click at [412, 120] on th "Phone number" at bounding box center [446, 116] width 212 height 25
click at [416, 81] on h1 "Multi-factor Settings" at bounding box center [520, 83] width 342 height 11
click at [406, 121] on th "Phone number" at bounding box center [446, 116] width 212 height 25
click at [187, 45] on div "General" at bounding box center [182, 45] width 43 height 18
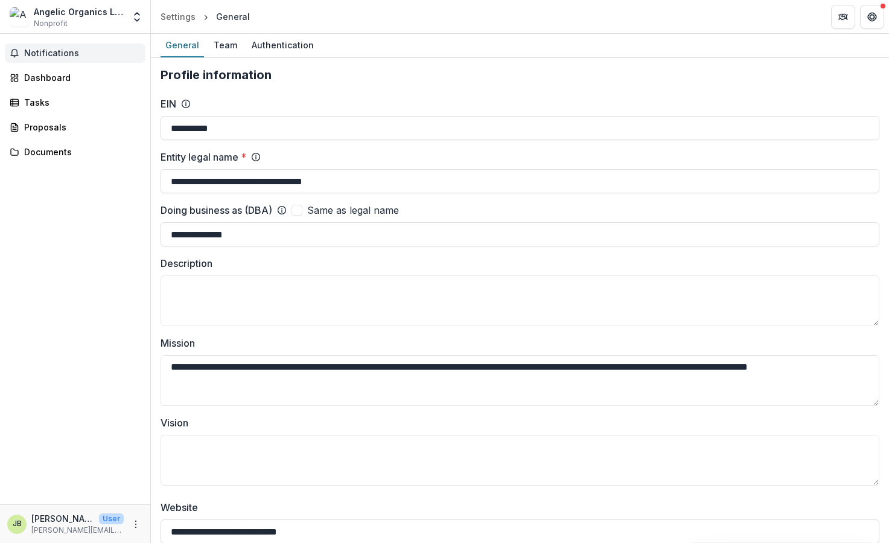
click at [42, 54] on span "Notifications" at bounding box center [82, 53] width 116 height 10
click at [34, 77] on div "Dashboard" at bounding box center [80, 77] width 112 height 13
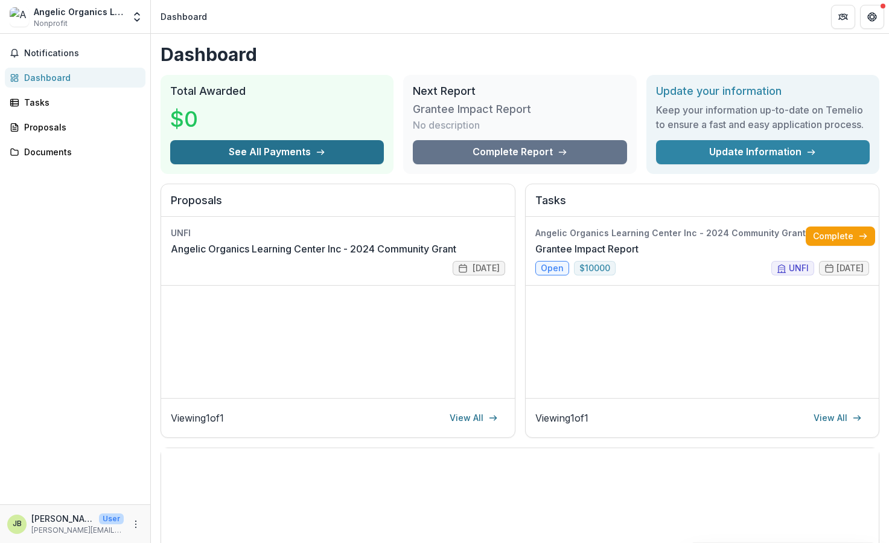
click at [281, 152] on button "See All Payments" at bounding box center [277, 152] width 214 height 24
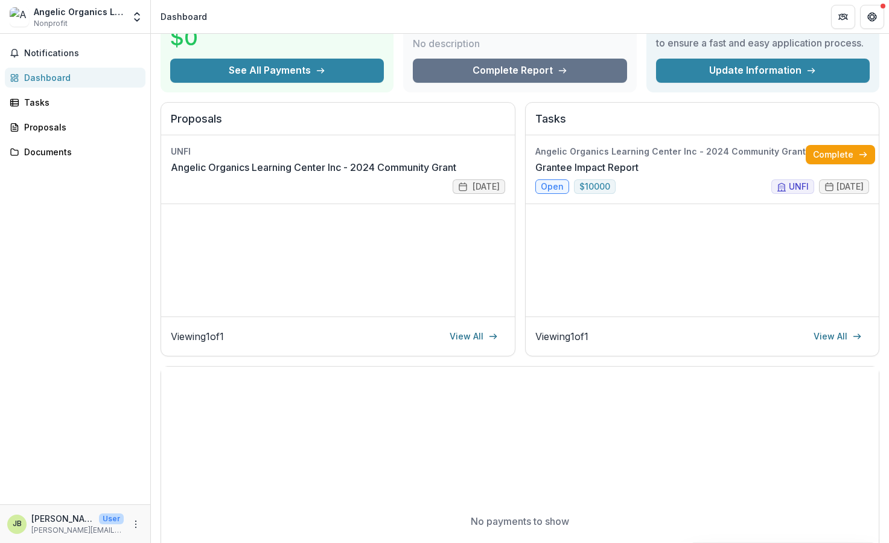
scroll to position [48, 0]
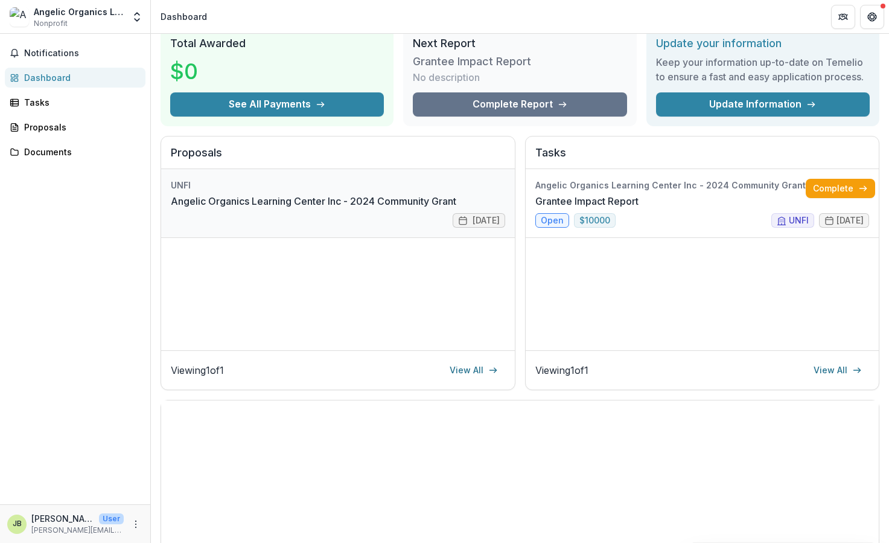
click at [310, 202] on link "Angelic Organics Learning Center Inc - 2024 Community Grant" at bounding box center [313, 201] width 285 height 14
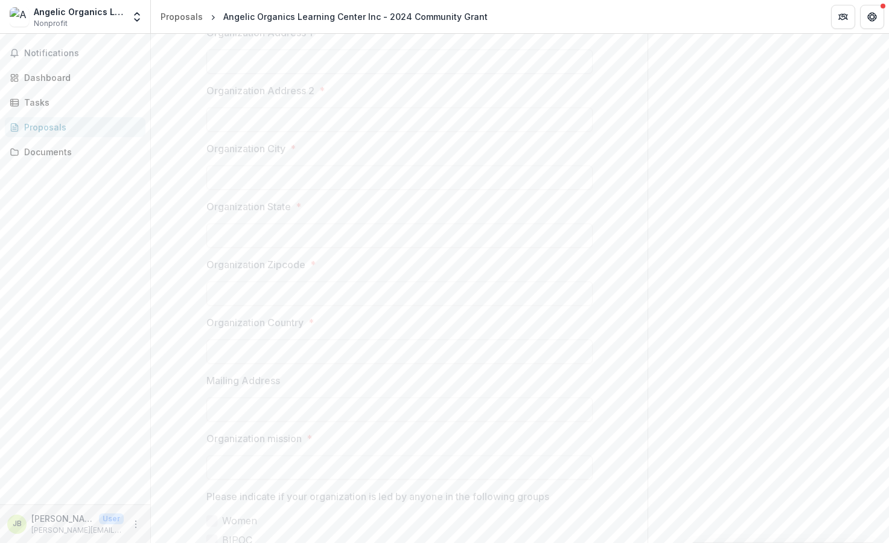
scroll to position [439, 0]
click at [52, 147] on div "Documents" at bounding box center [80, 151] width 112 height 13
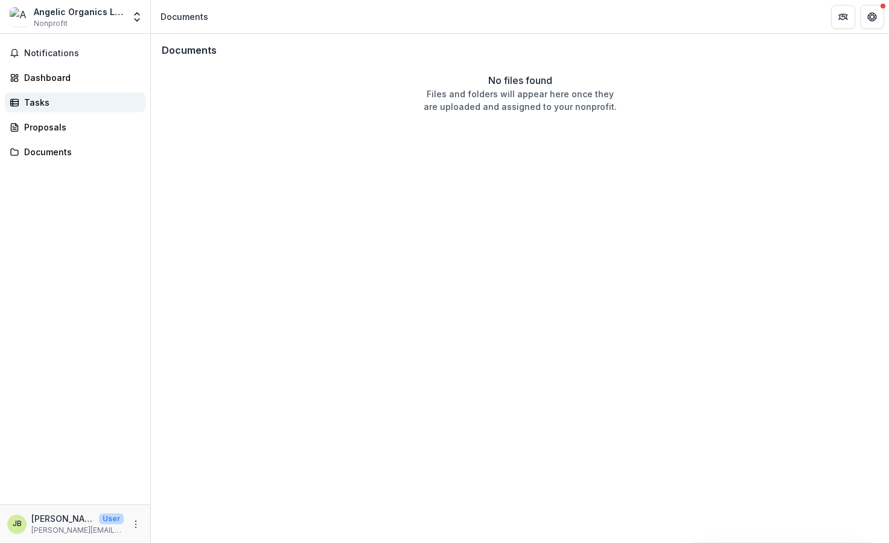
click at [44, 103] on div "Tasks" at bounding box center [80, 102] width 112 height 13
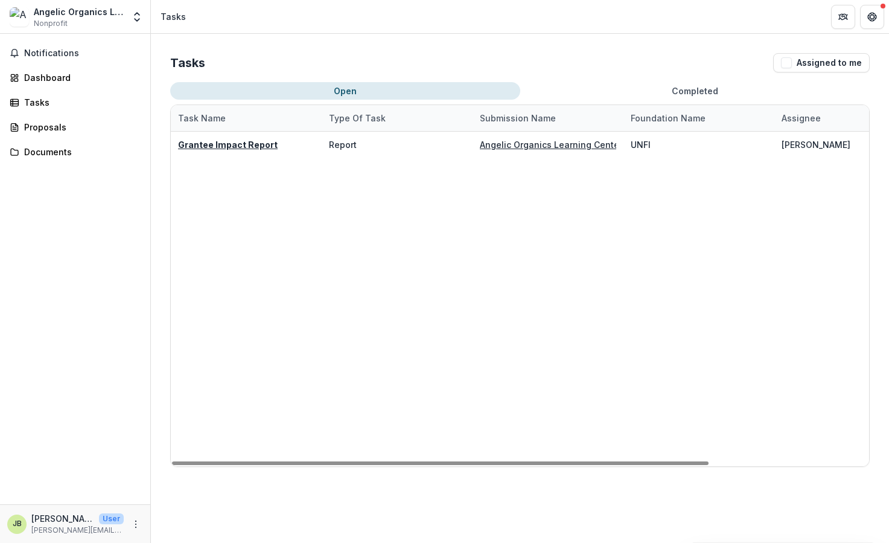
click at [617, 91] on button "Completed" at bounding box center [695, 91] width 350 height 18
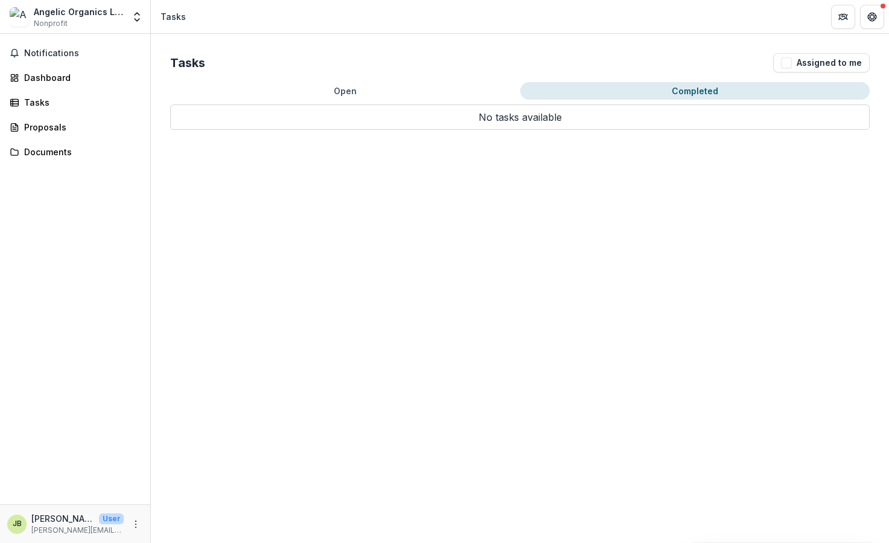
click at [343, 91] on button "Open" at bounding box center [345, 91] width 350 height 18
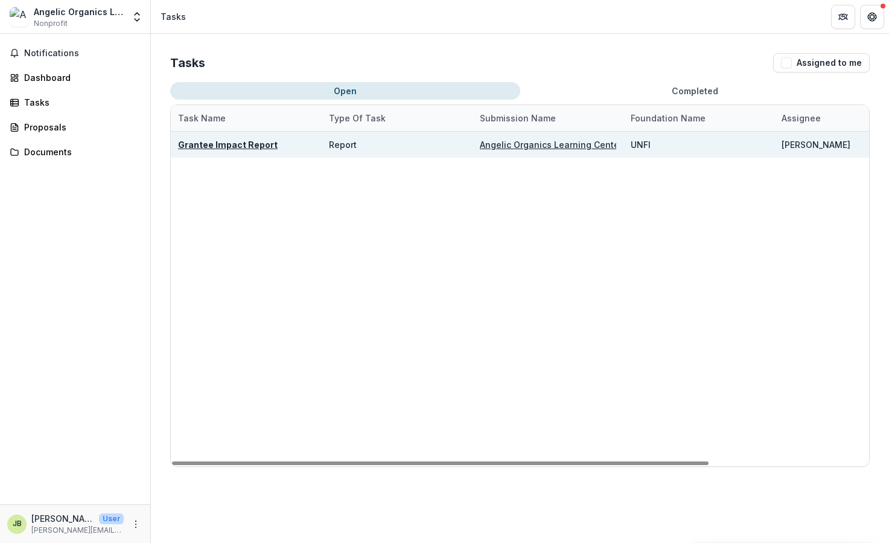
click at [498, 146] on u "Angelic Organics Learning Center Inc - 2024 Community Grant" at bounding box center [612, 144] width 264 height 10
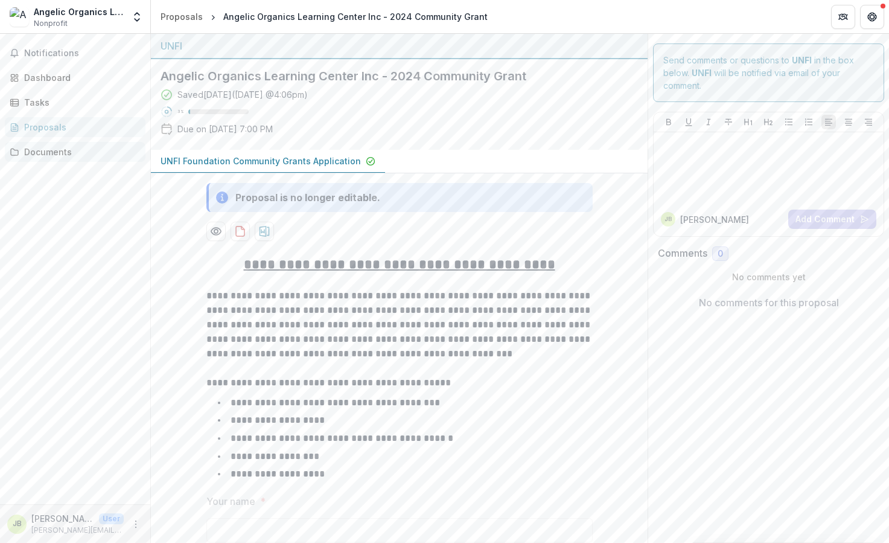
click at [32, 153] on div "Documents" at bounding box center [80, 151] width 112 height 13
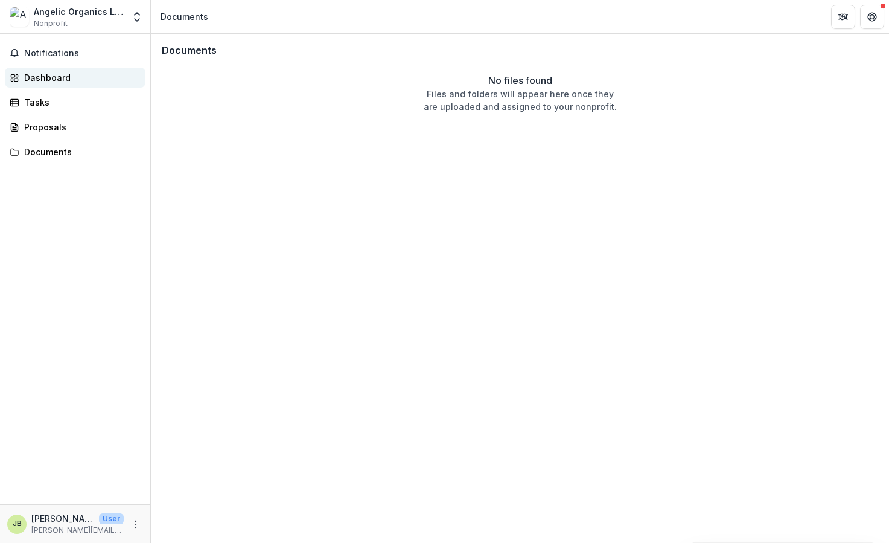
click at [45, 76] on div "Dashboard" at bounding box center [80, 77] width 112 height 13
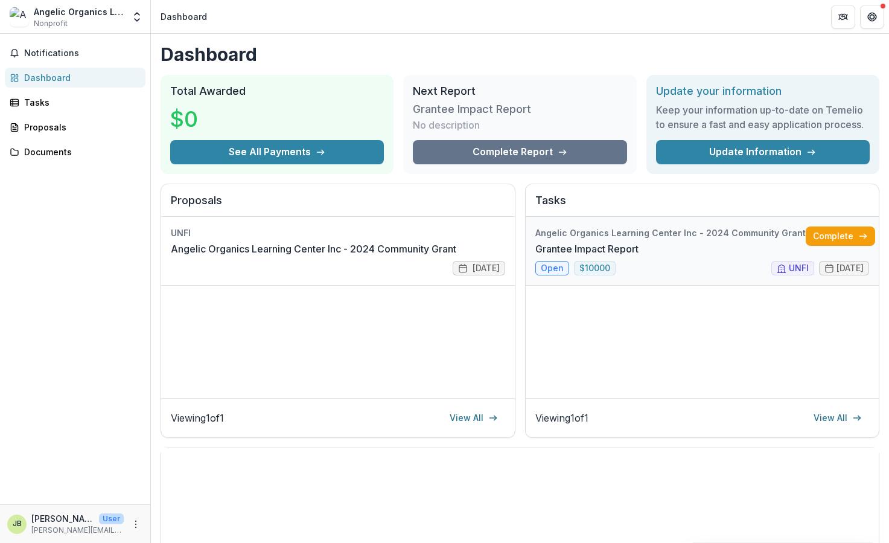
click at [547, 256] on link "Grantee Impact Report" at bounding box center [586, 248] width 103 height 14
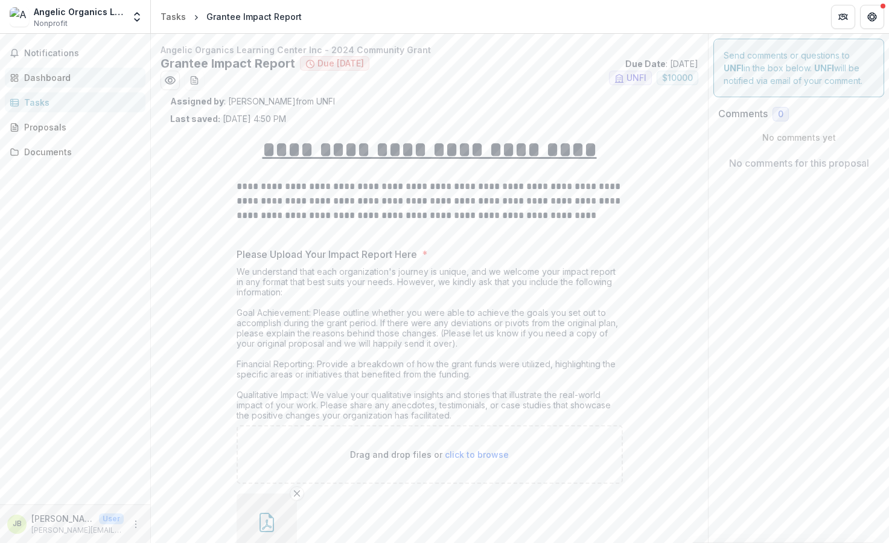
click at [48, 80] on div "Dashboard" at bounding box center [80, 77] width 112 height 13
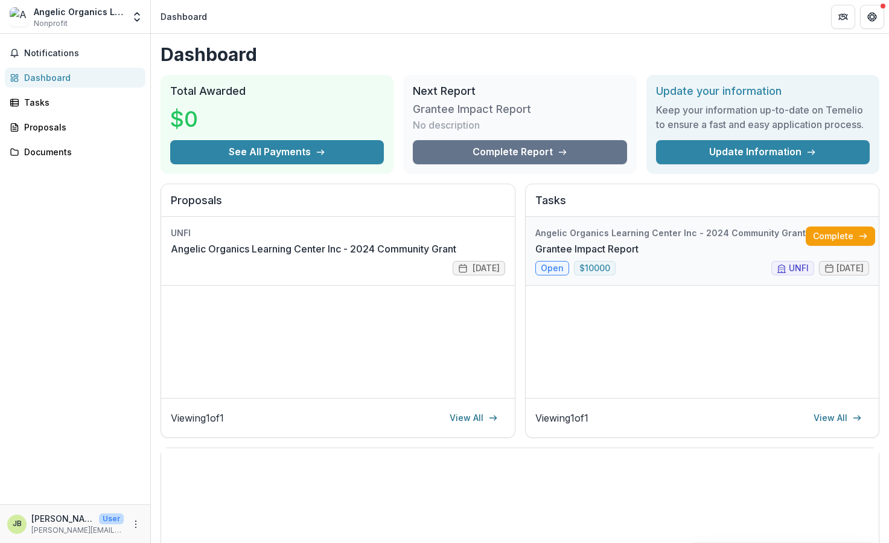
click at [589, 256] on link "Grantee Impact Report" at bounding box center [586, 248] width 103 height 14
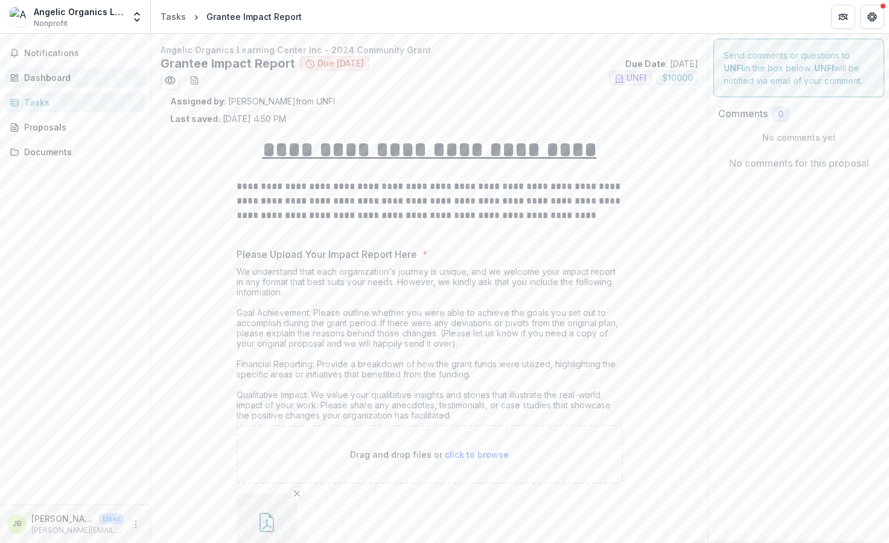
click at [31, 72] on div "Dashboard" at bounding box center [80, 77] width 112 height 13
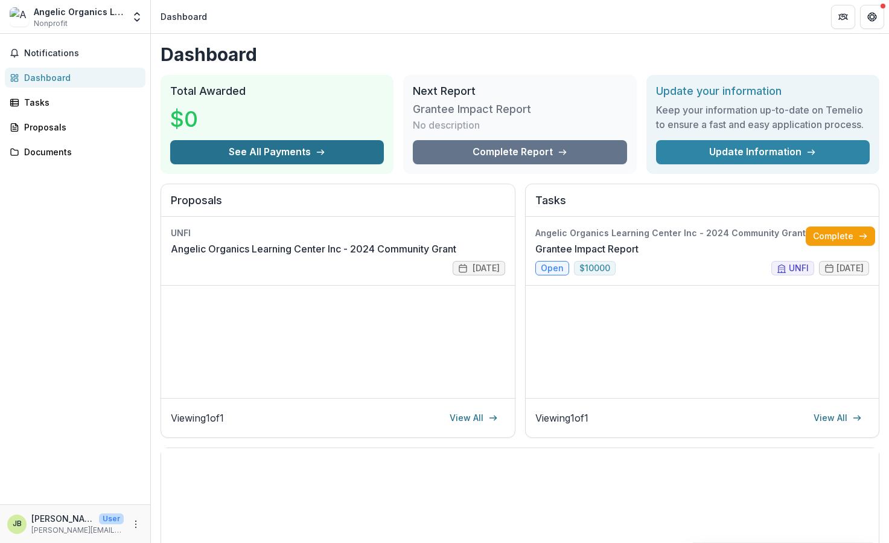
click at [299, 155] on button "See All Payments" at bounding box center [277, 152] width 214 height 24
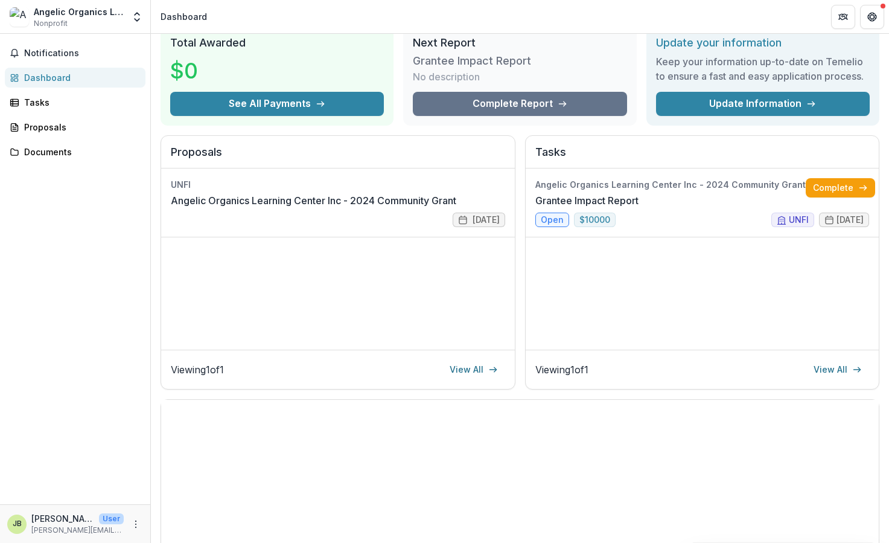
scroll to position [49, 0]
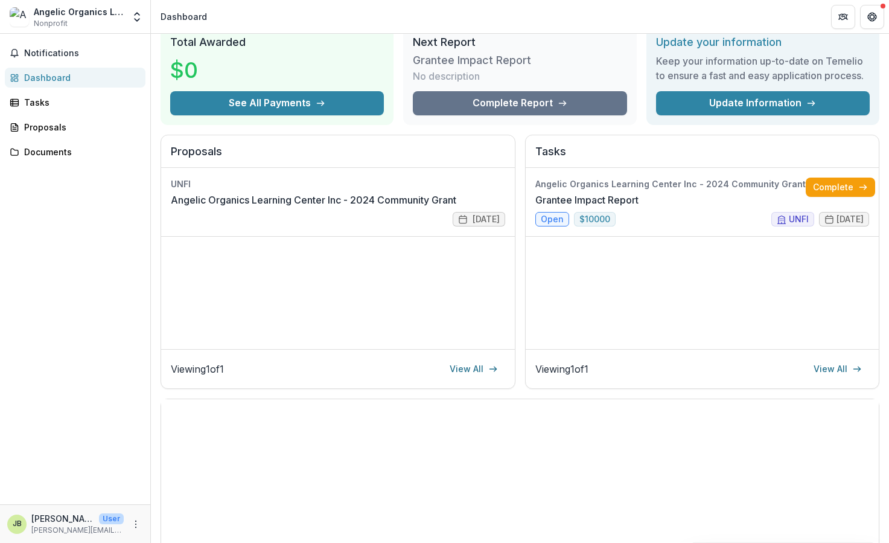
click at [392, 275] on div "UNFI Angelic Organics Learning Center Inc - 2024 Community Grant [DATE]" at bounding box center [338, 258] width 354 height 181
click at [363, 207] on link "Angelic Organics Learning Center Inc - 2024 Community Grant" at bounding box center [313, 200] width 285 height 14
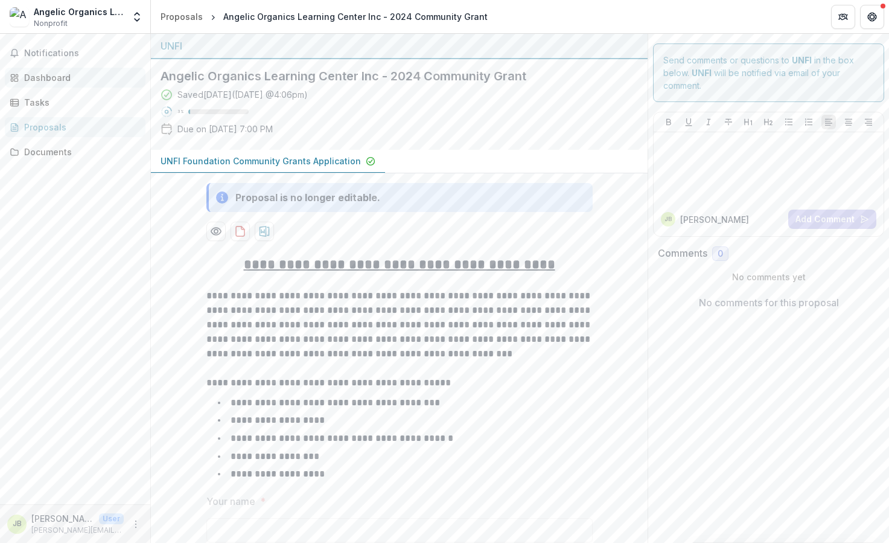
click at [38, 78] on div "Dashboard" at bounding box center [80, 77] width 112 height 13
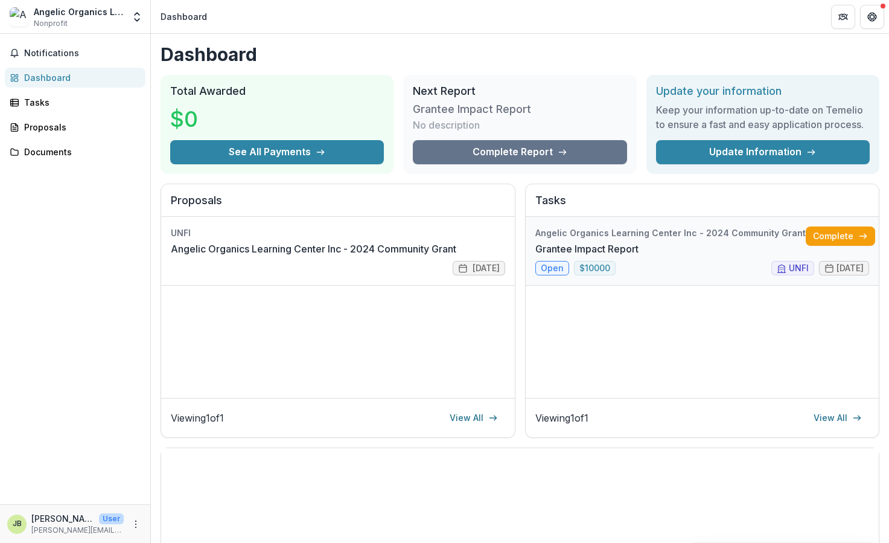
click at [639, 241] on link "Grantee Impact Report" at bounding box center [586, 248] width 103 height 14
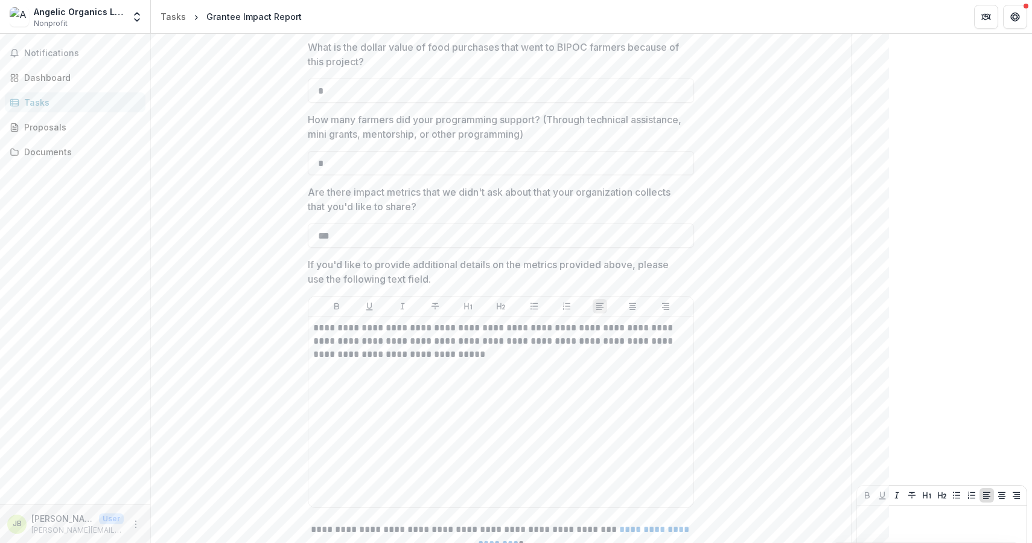
scroll to position [1648, 0]
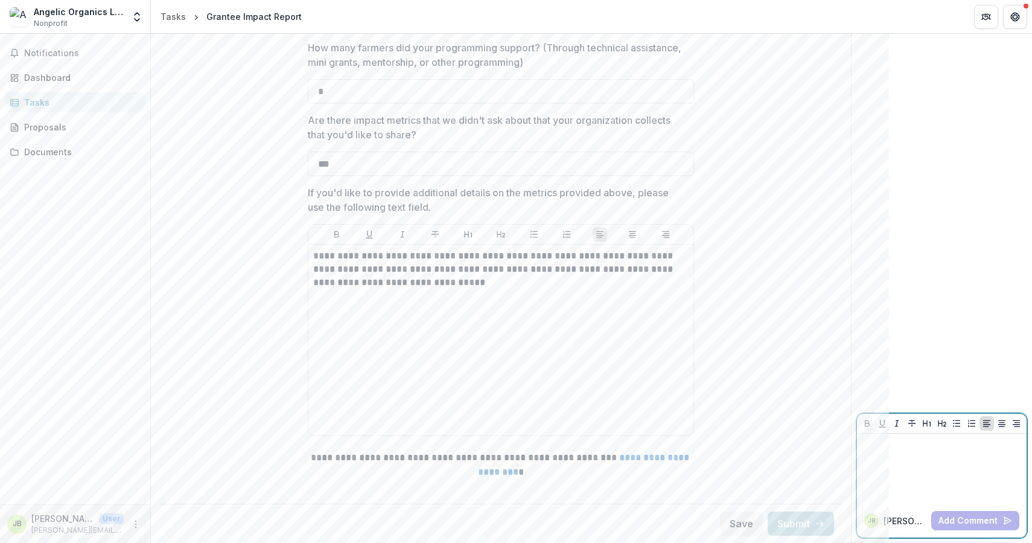
click at [888, 464] on div at bounding box center [942, 468] width 160 height 60
click at [888, 448] on p "**********" at bounding box center [942, 444] width 160 height 13
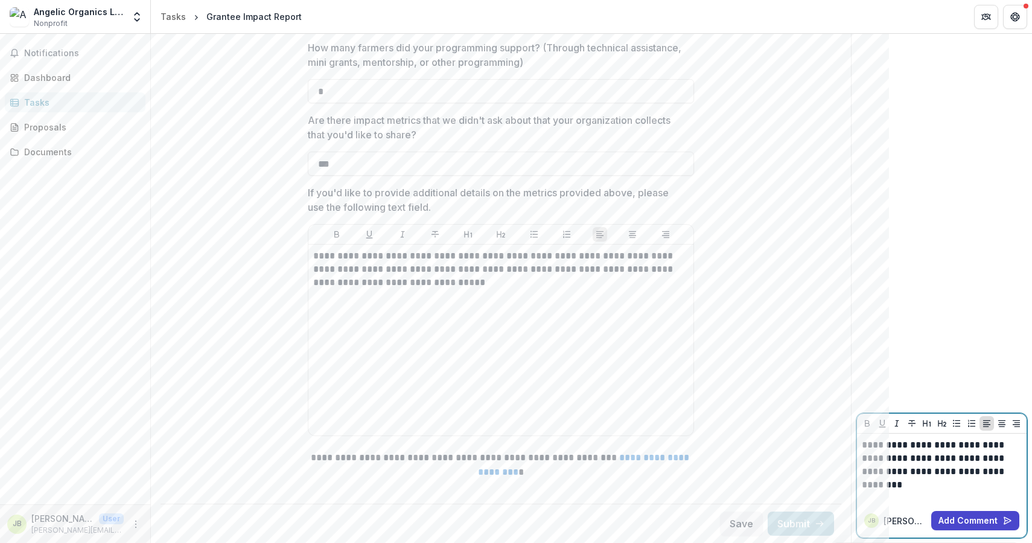
click at [888, 474] on p "**********" at bounding box center [942, 458] width 160 height 40
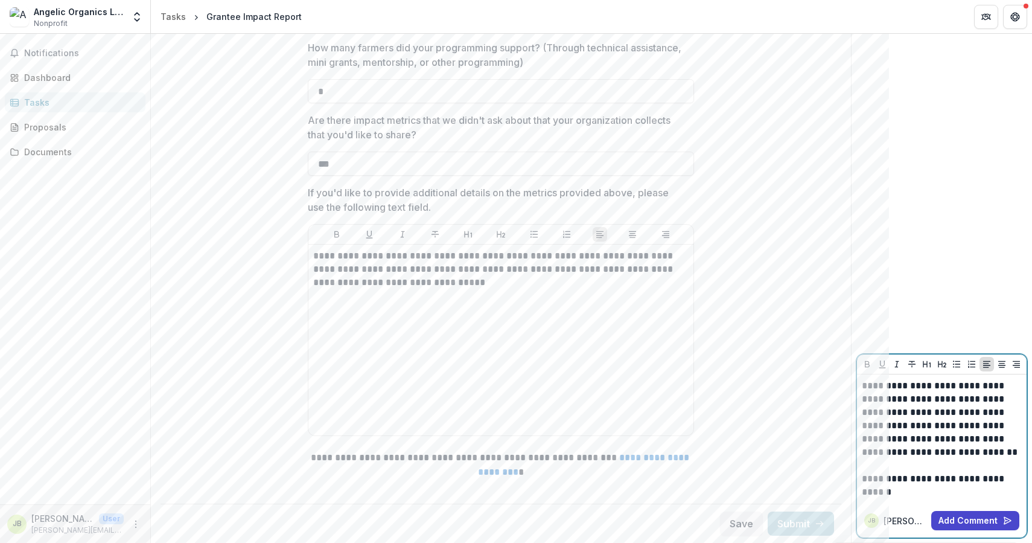
click at [888, 476] on p "**********" at bounding box center [942, 439] width 160 height 120
click at [888, 517] on button "Add Comment" at bounding box center [975, 520] width 88 height 19
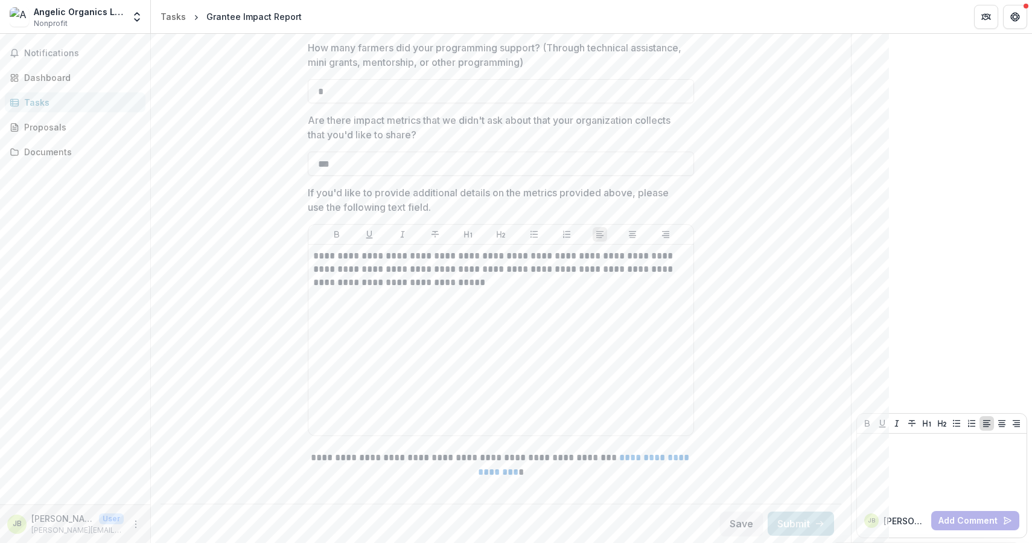
click at [733, 520] on button "Save" at bounding box center [741, 523] width 43 height 24
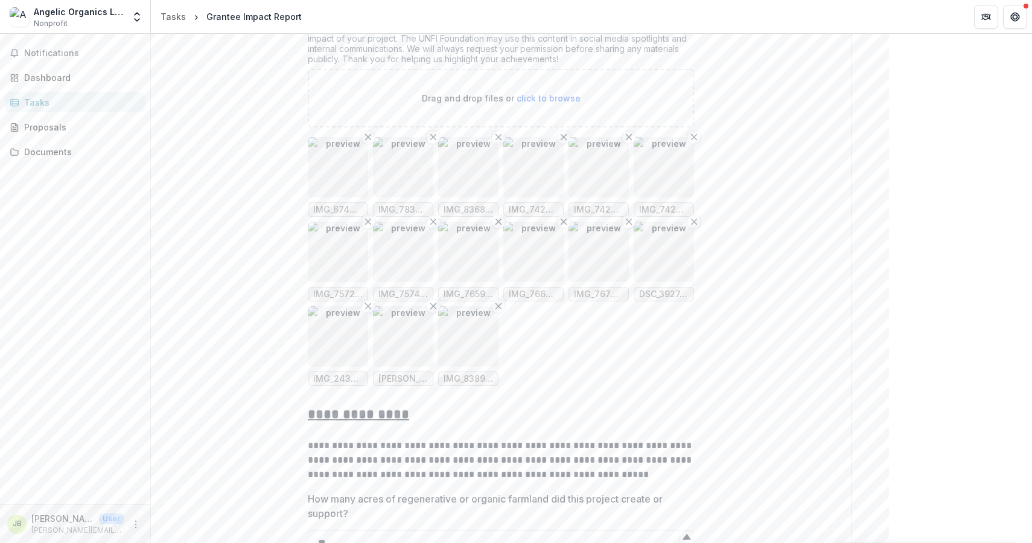
scroll to position [0, 0]
